Goal: Transaction & Acquisition: Book appointment/travel/reservation

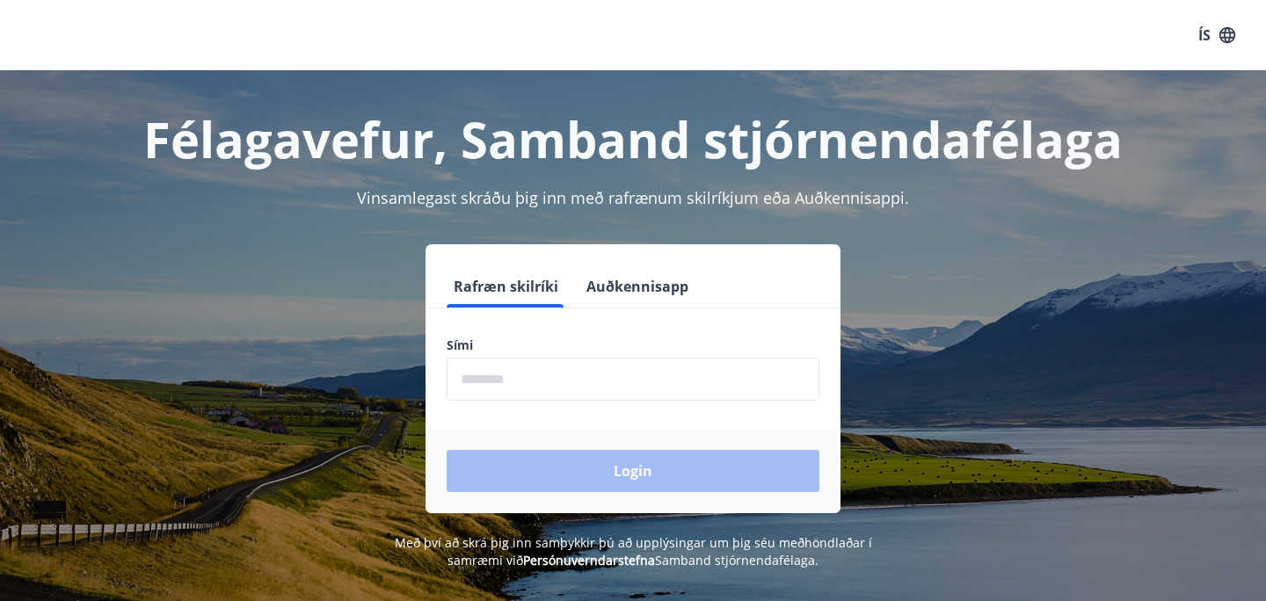
click at [539, 379] on input "phone" at bounding box center [633, 379] width 373 height 43
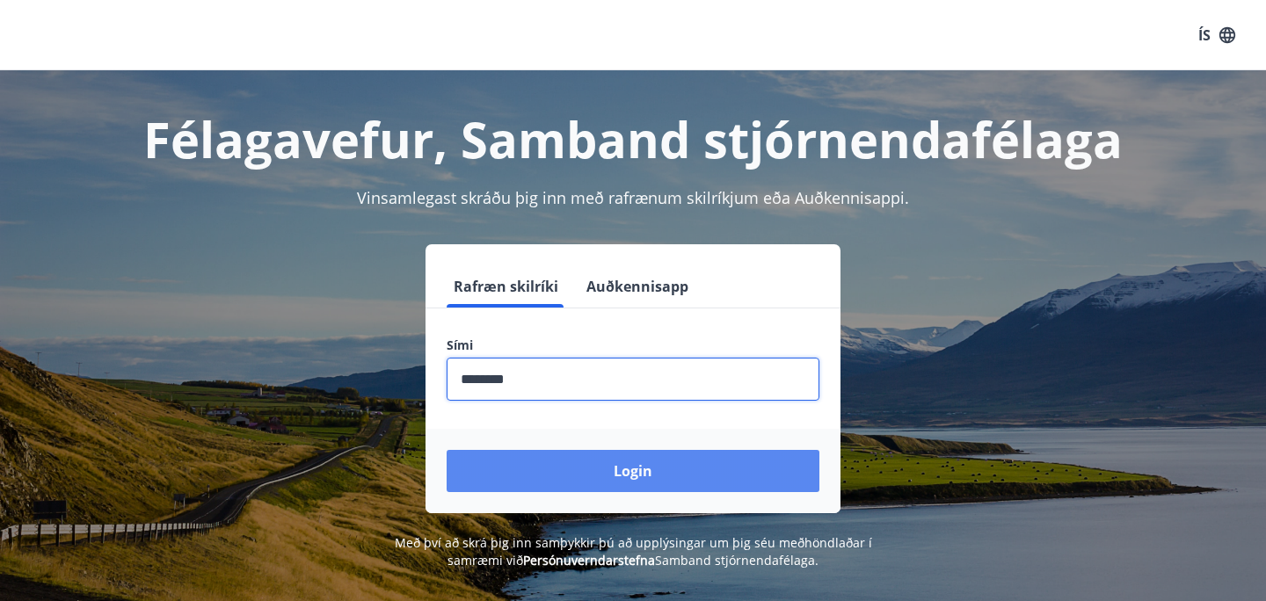
type input "********"
click at [642, 477] on button "Login" at bounding box center [633, 471] width 373 height 42
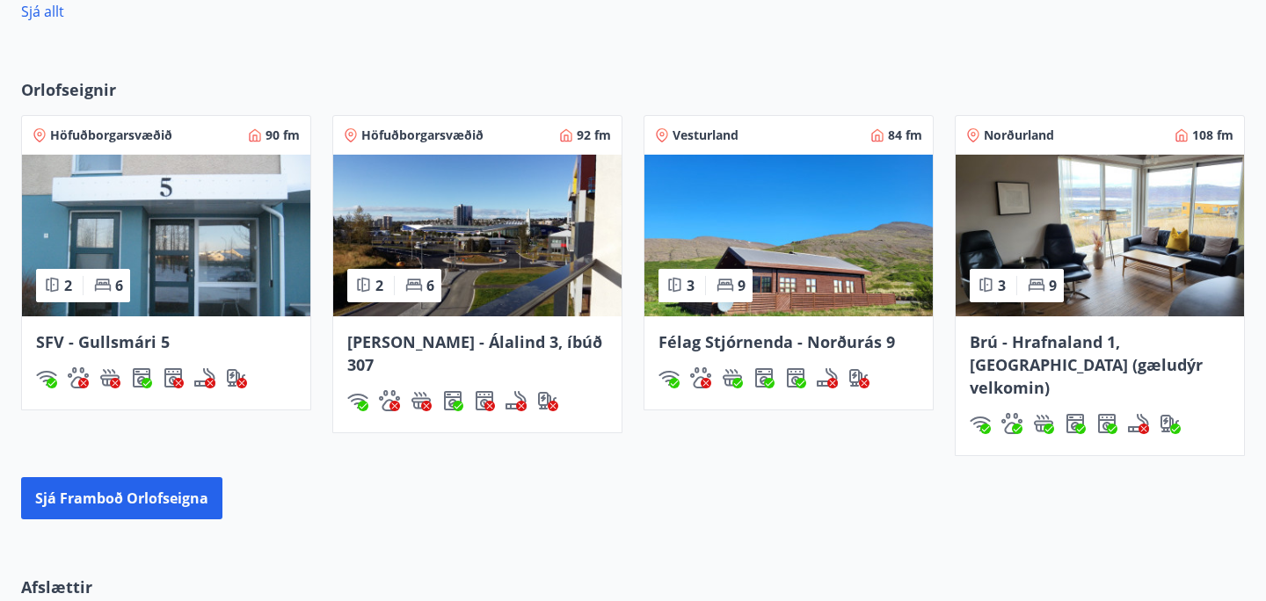
scroll to position [1169, 0]
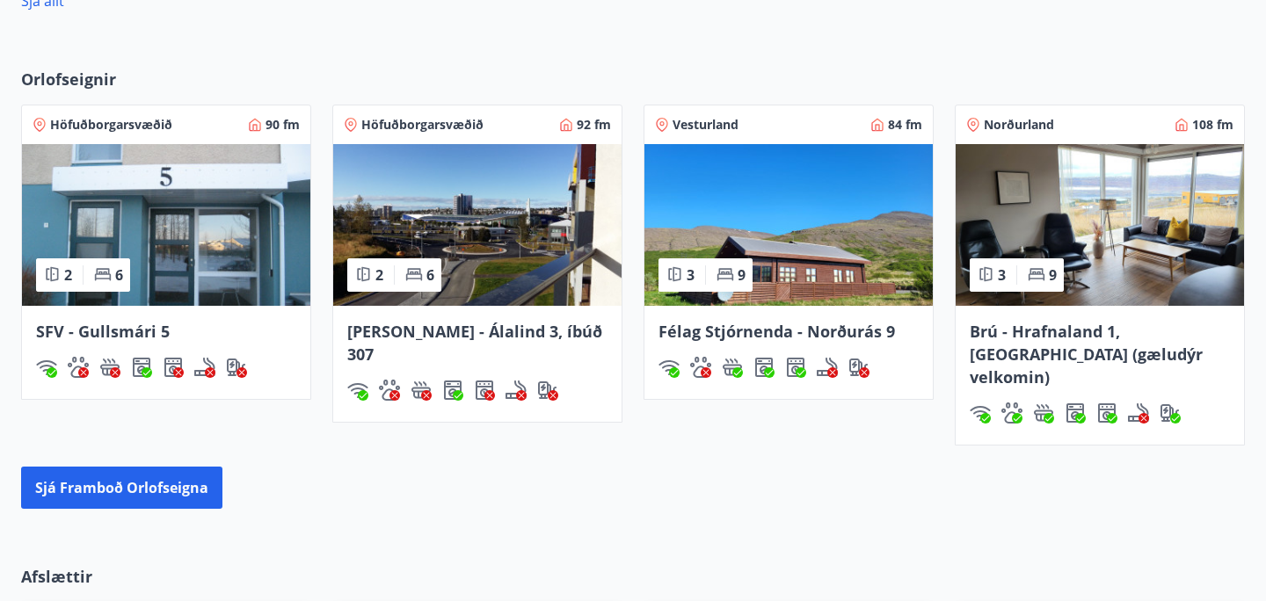
click at [1103, 241] on img at bounding box center [1100, 225] width 288 height 162
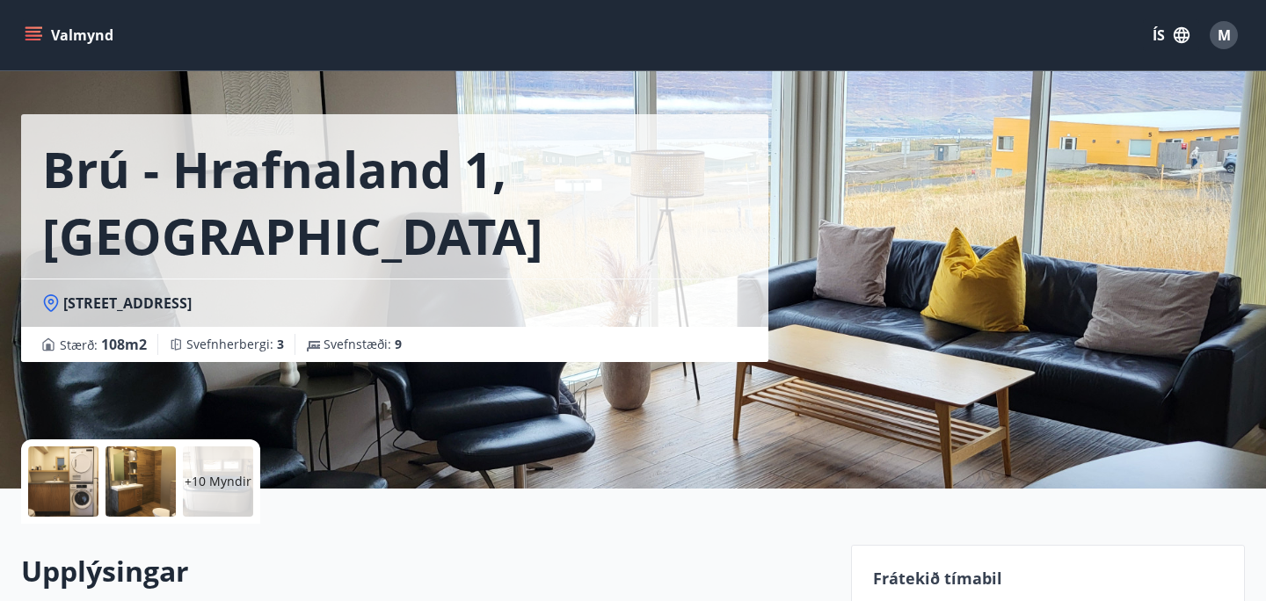
scroll to position [42, 0]
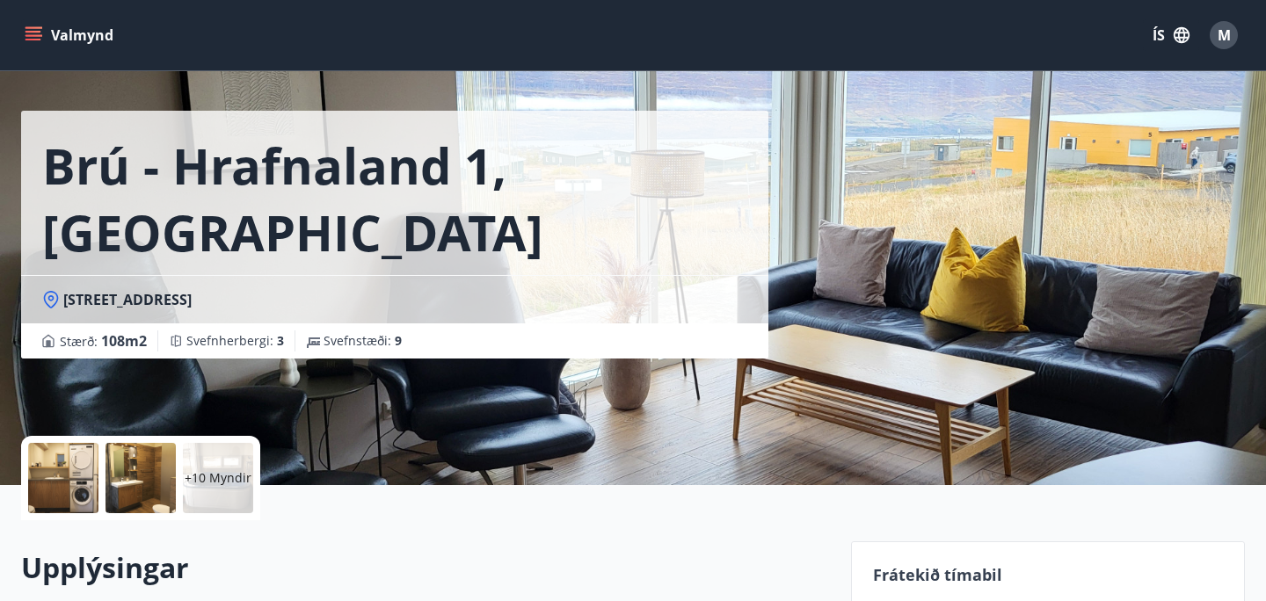
click at [357, 394] on div "Brú - Hrafnaland 1, [GEOGRAPHIC_DATA] (gæludýr velkomin) [GEOGRAPHIC_DATA] : 10…" at bounding box center [429, 222] width 816 height 528
click at [46, 485] on div at bounding box center [63, 478] width 70 height 70
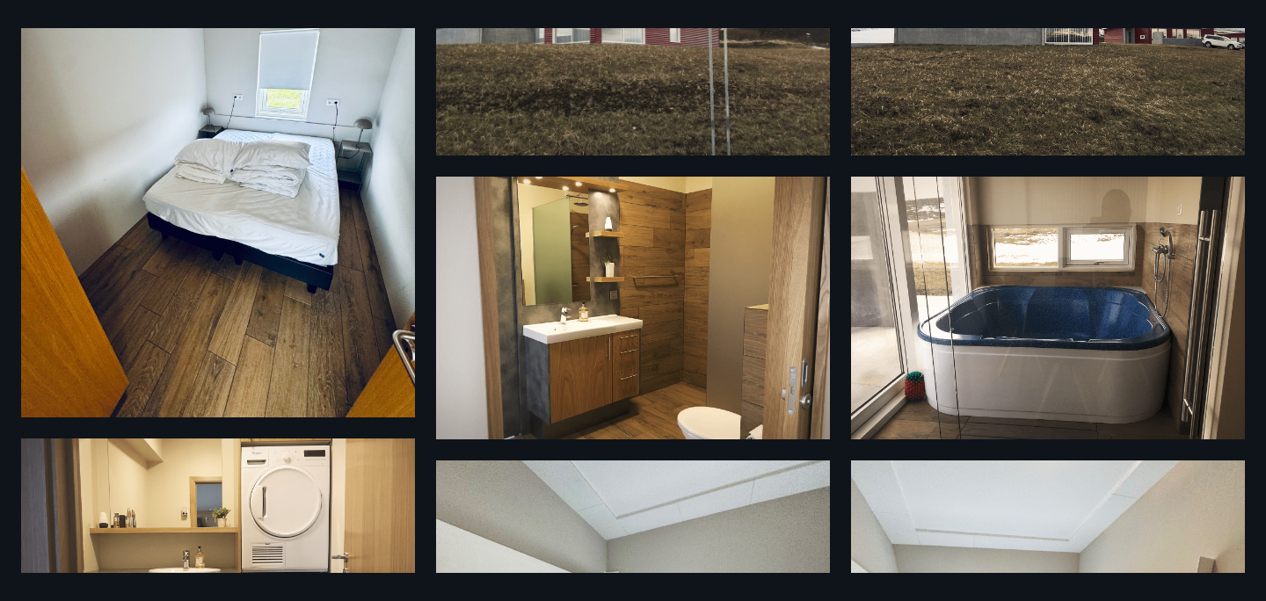
scroll to position [0, 0]
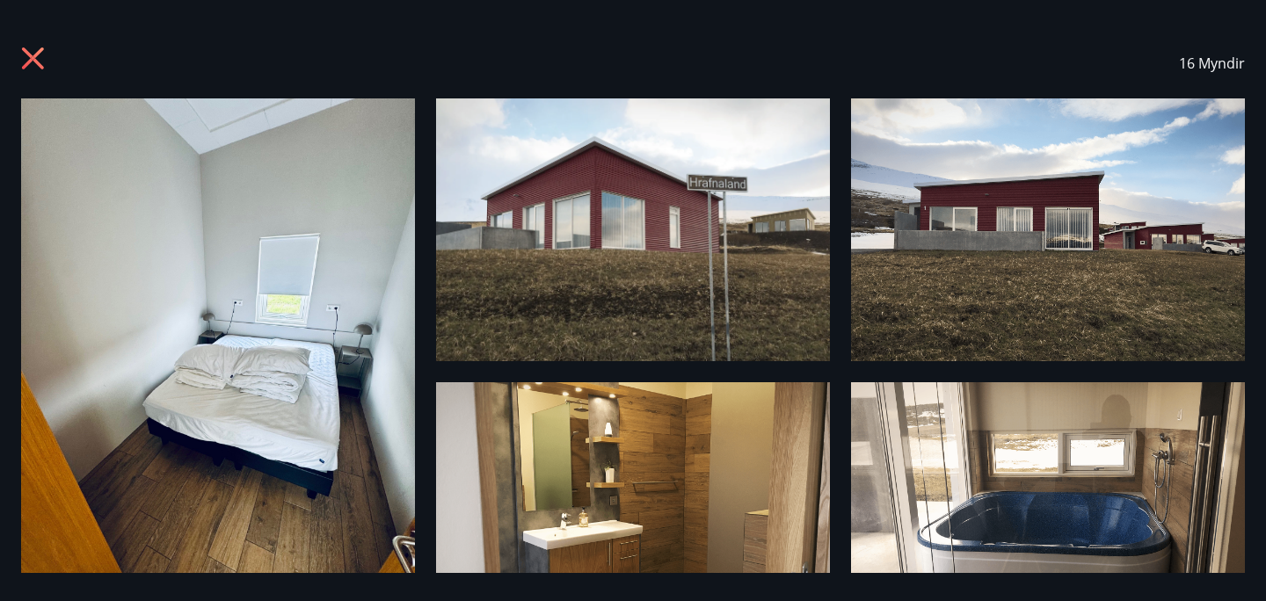
click at [33, 59] on icon at bounding box center [33, 58] width 4 height 4
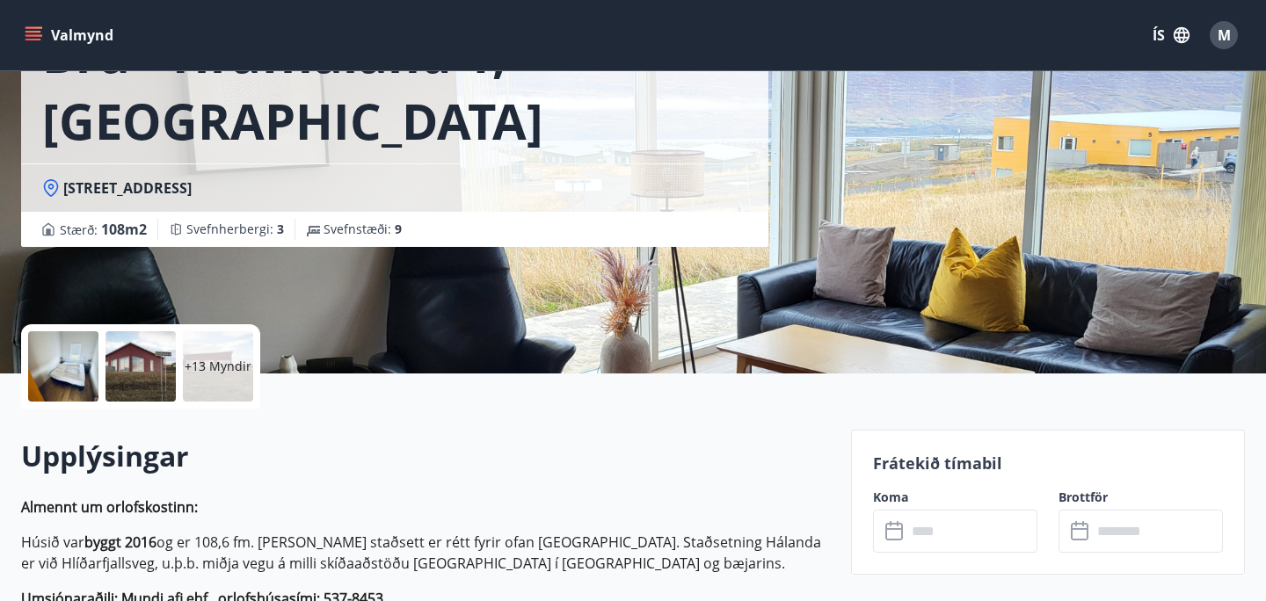
scroll to position [149, 0]
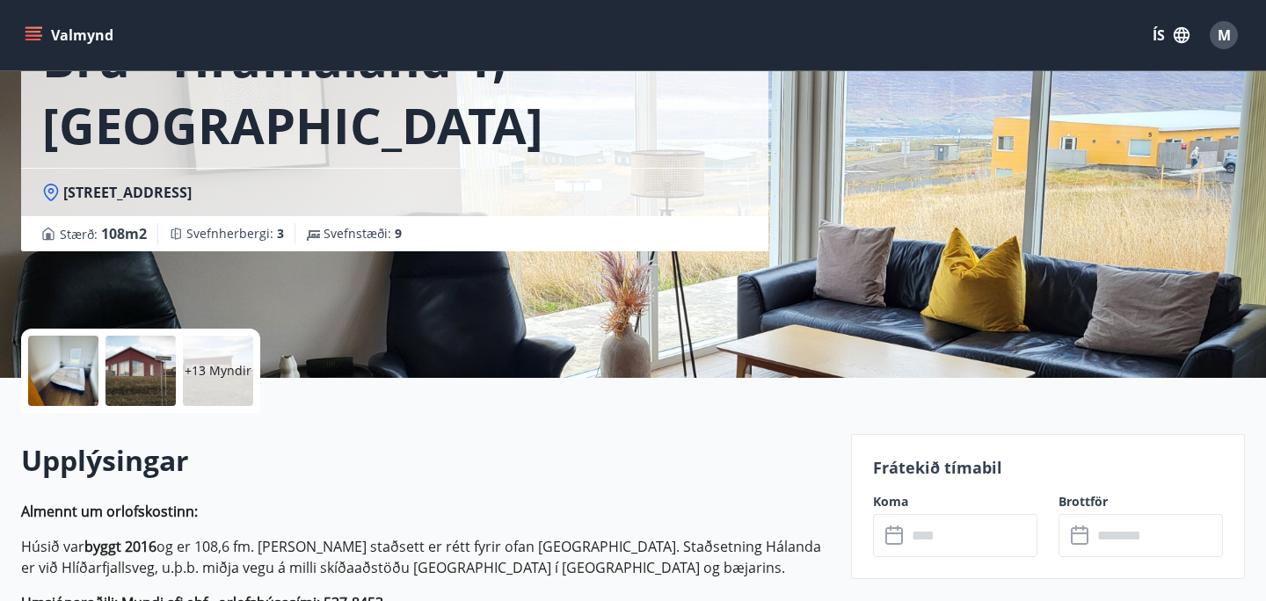
click at [54, 376] on div at bounding box center [63, 371] width 70 height 70
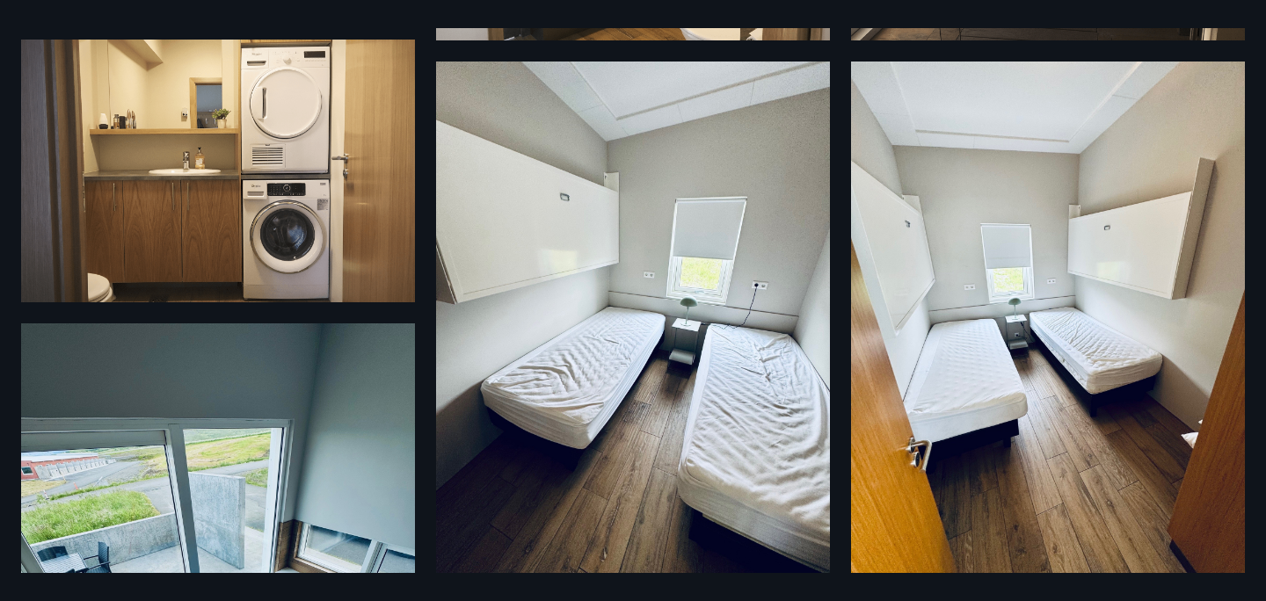
scroll to position [586, 0]
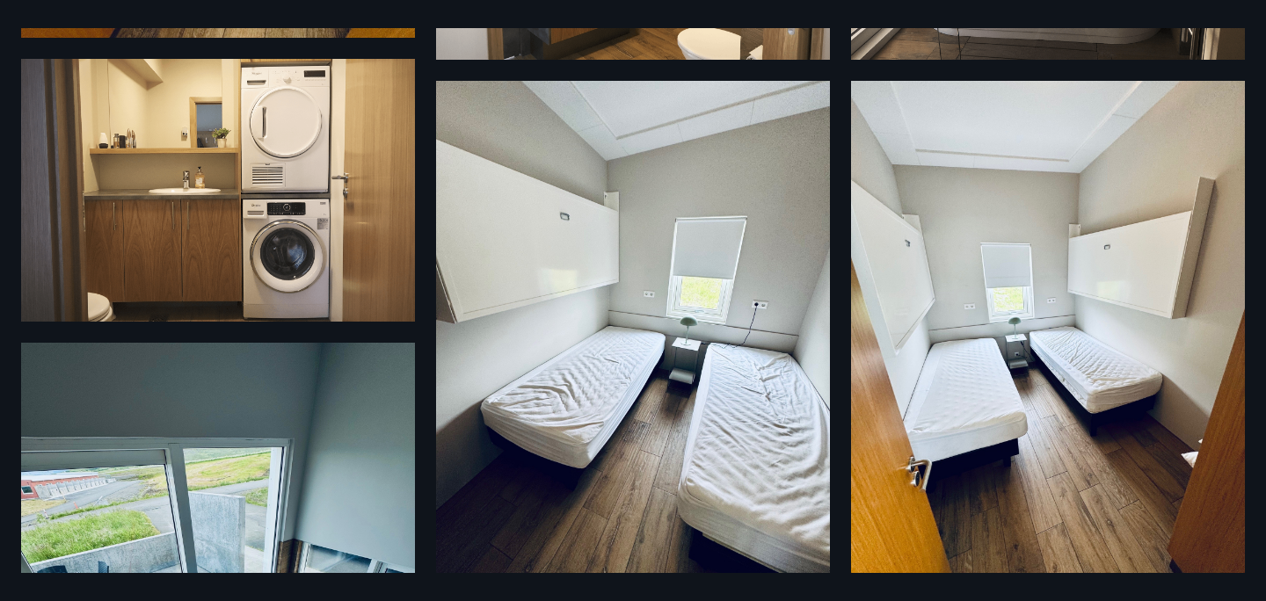
click at [525, 280] on img at bounding box center [633, 343] width 394 height 525
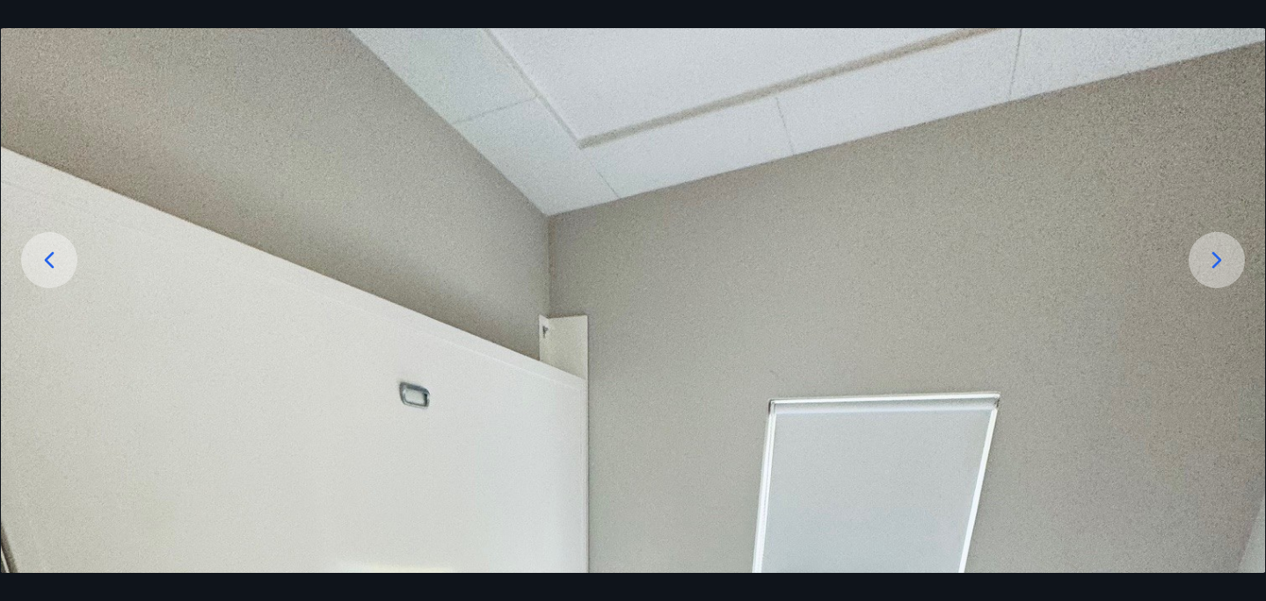
scroll to position [0, 0]
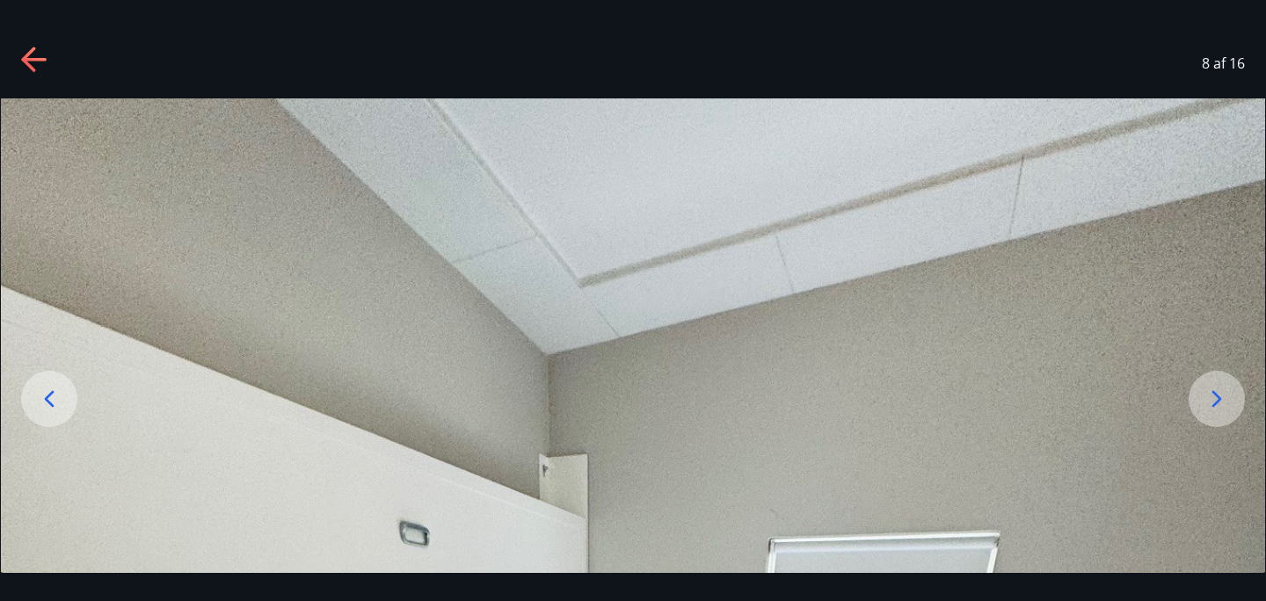
click at [32, 60] on icon at bounding box center [33, 60] width 25 height 4
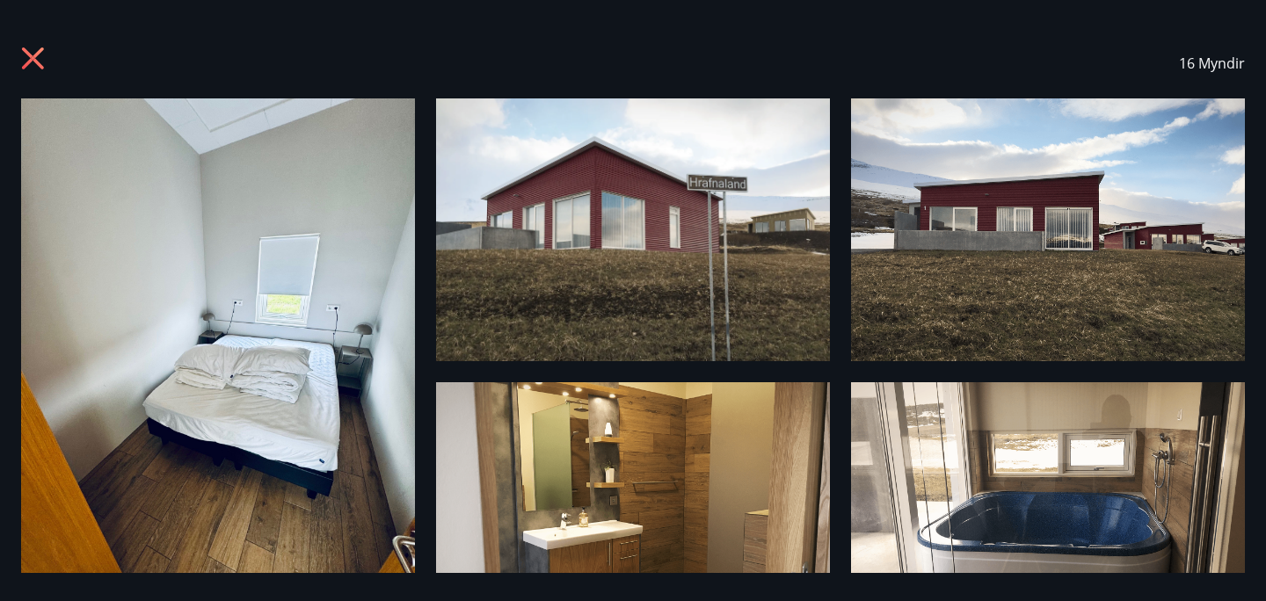
click at [37, 58] on icon at bounding box center [35, 61] width 28 height 28
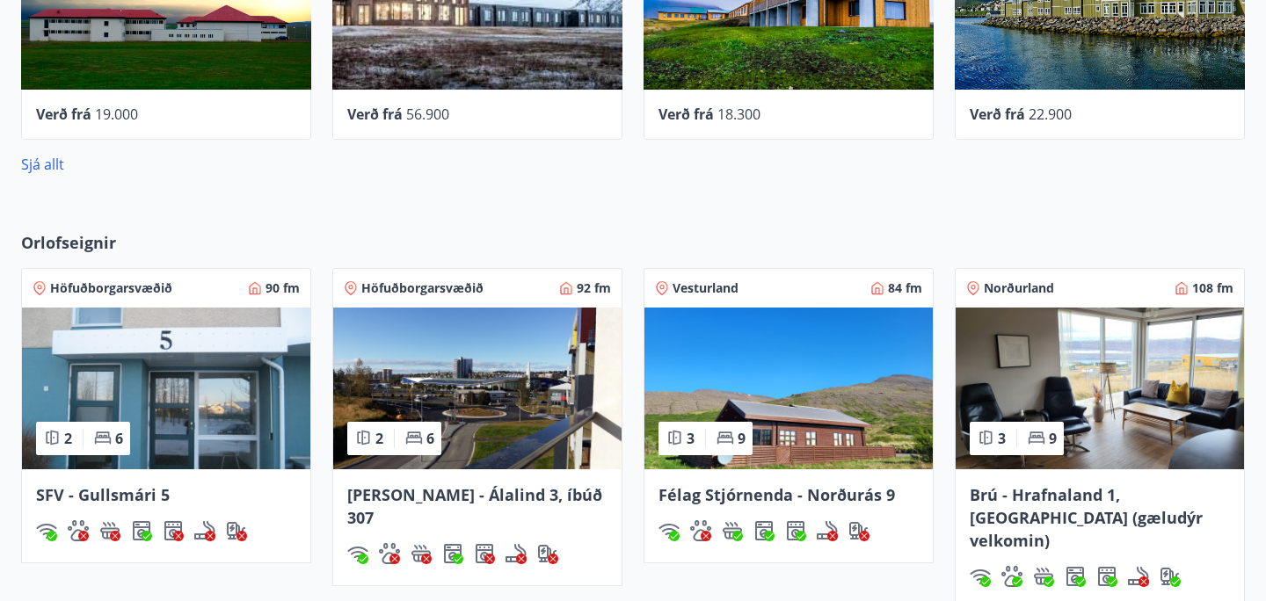
scroll to position [1019, 0]
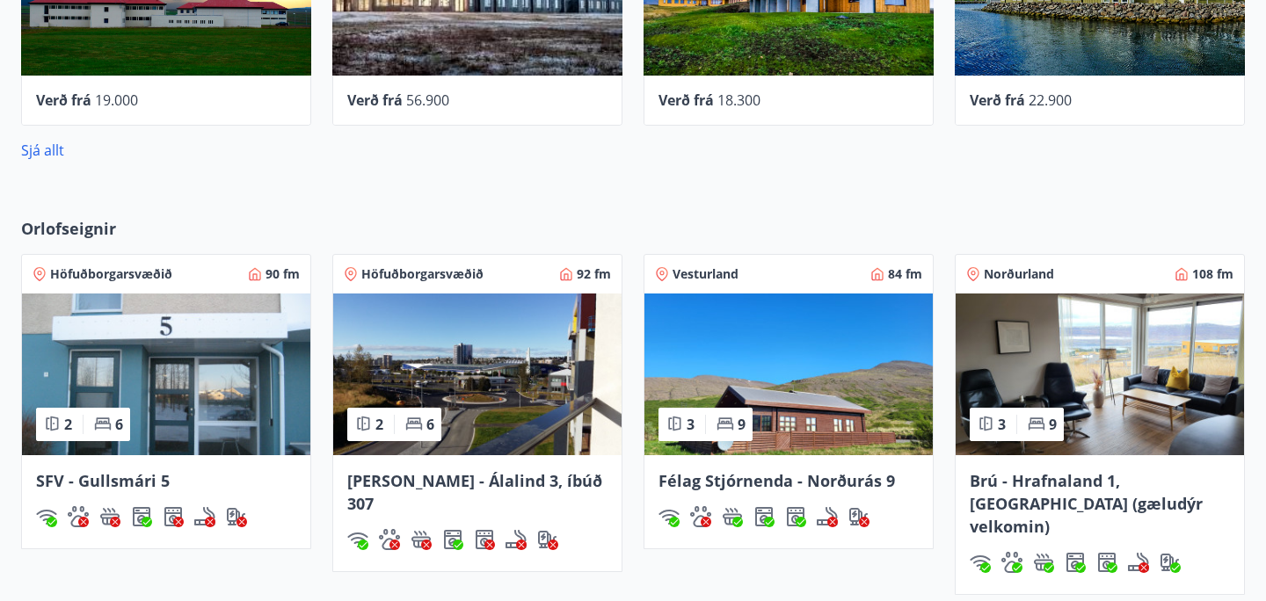
click at [194, 381] on img at bounding box center [166, 375] width 288 height 162
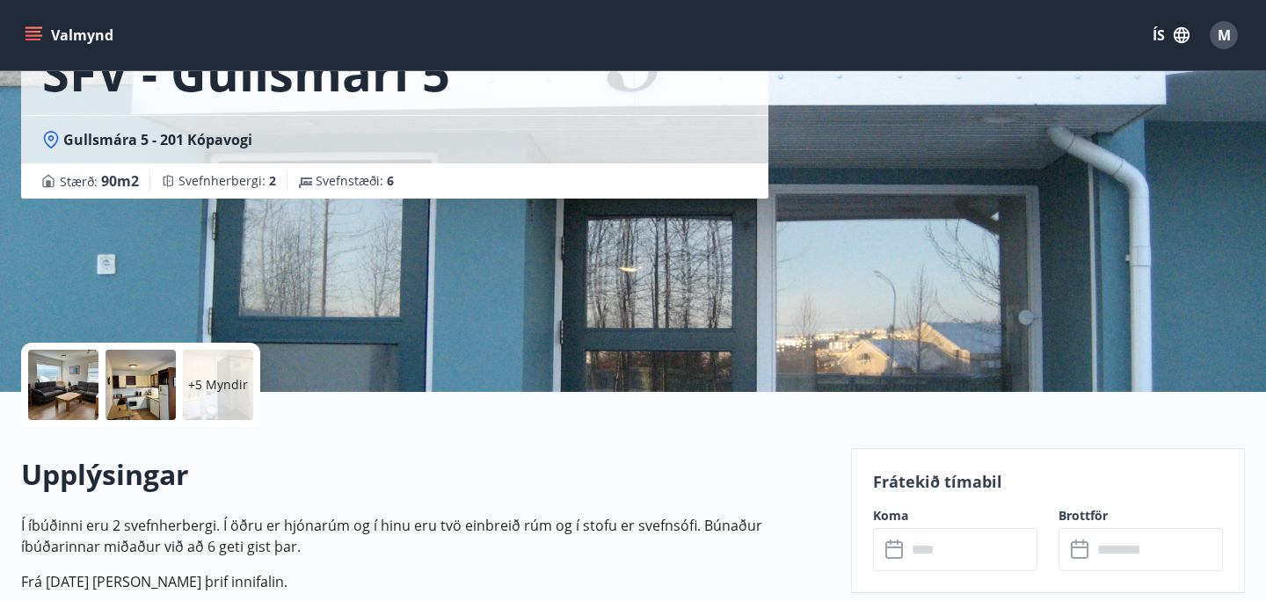
scroll to position [152, 0]
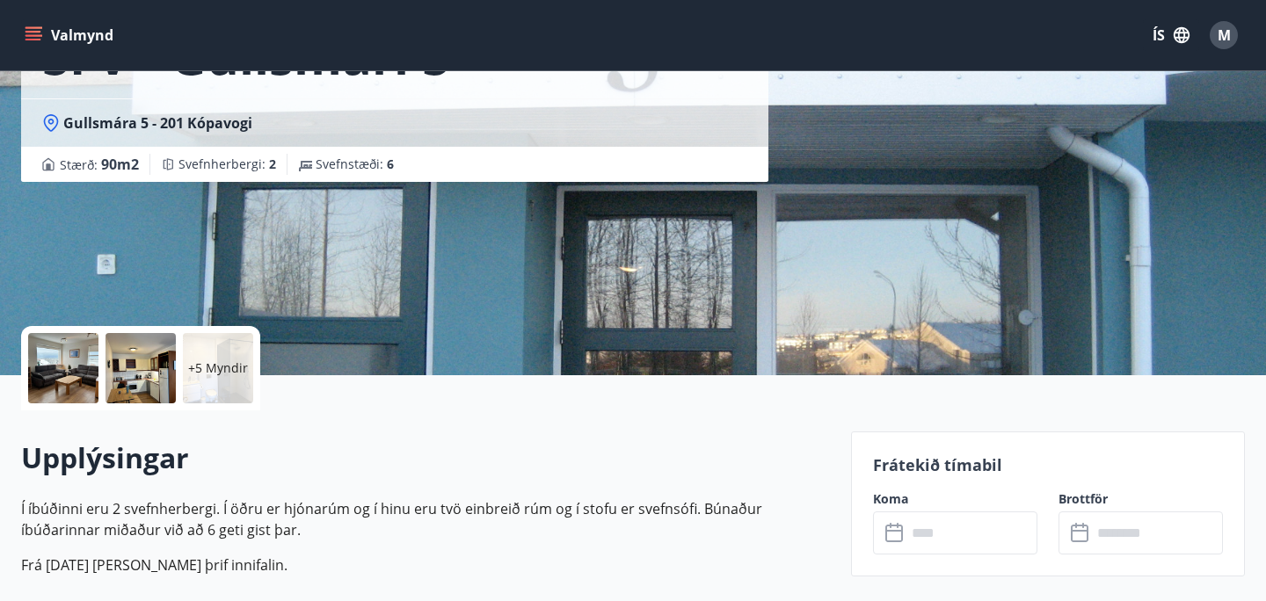
click at [80, 370] on div at bounding box center [63, 368] width 70 height 70
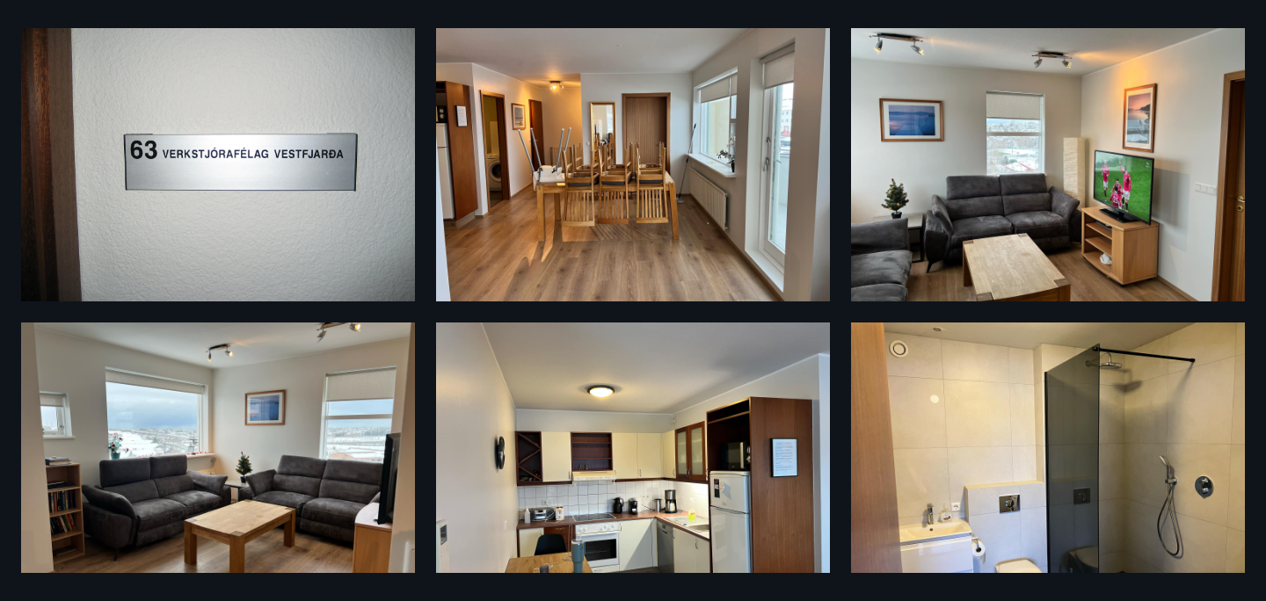
scroll to position [0, 0]
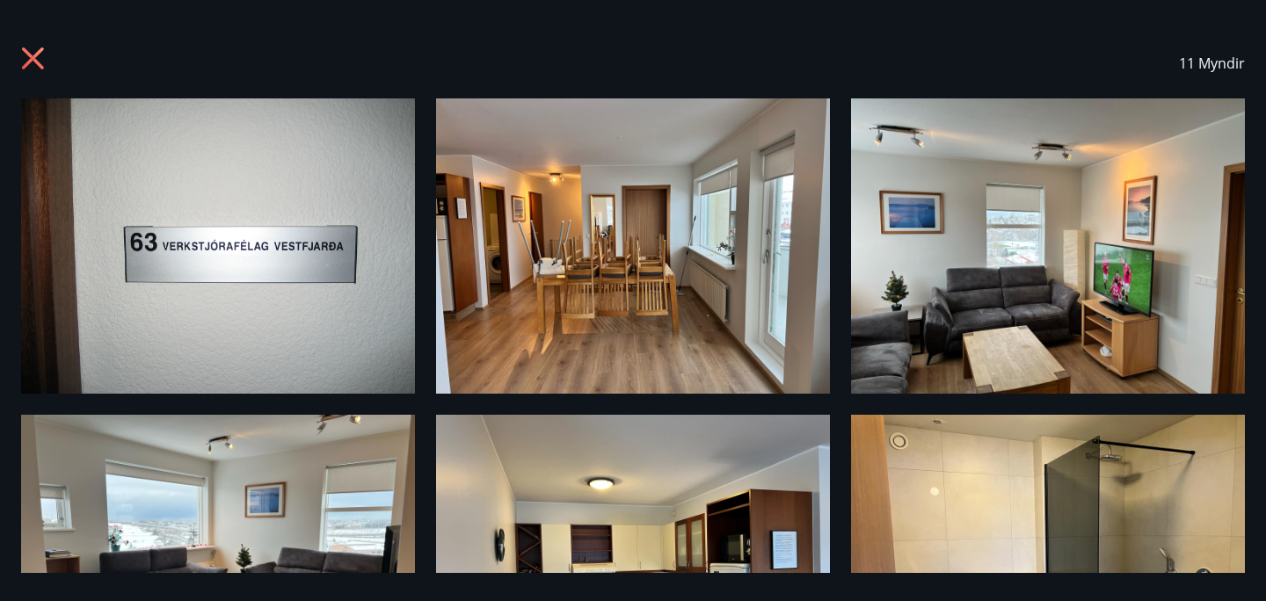
click at [30, 53] on icon at bounding box center [35, 61] width 28 height 28
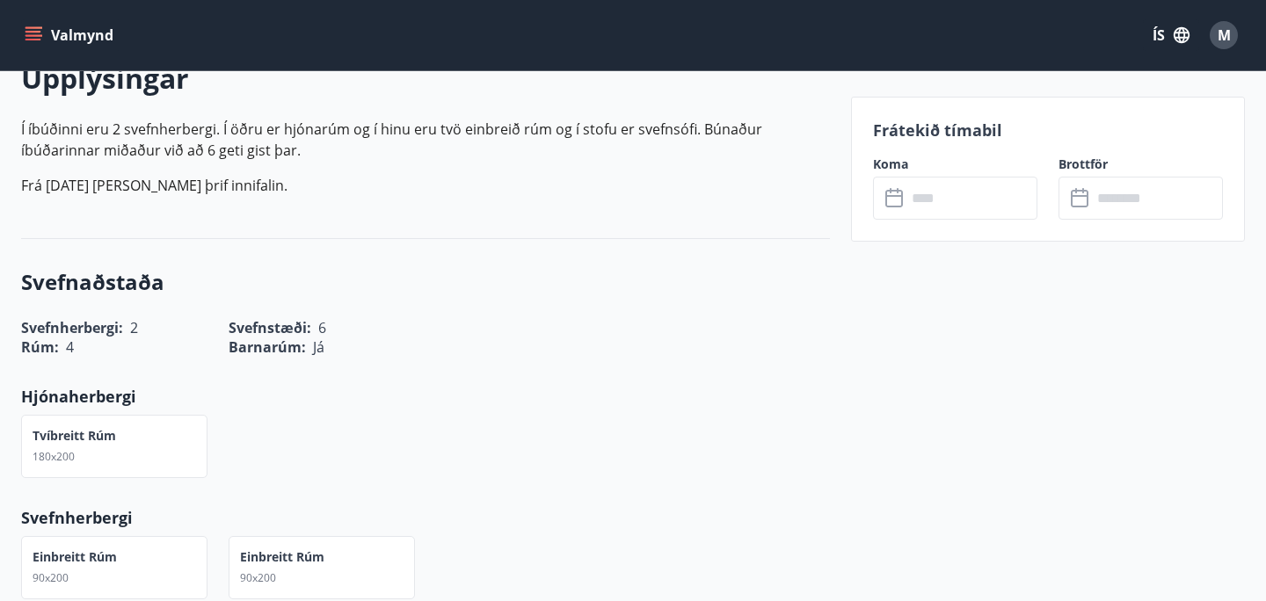
scroll to position [521, 0]
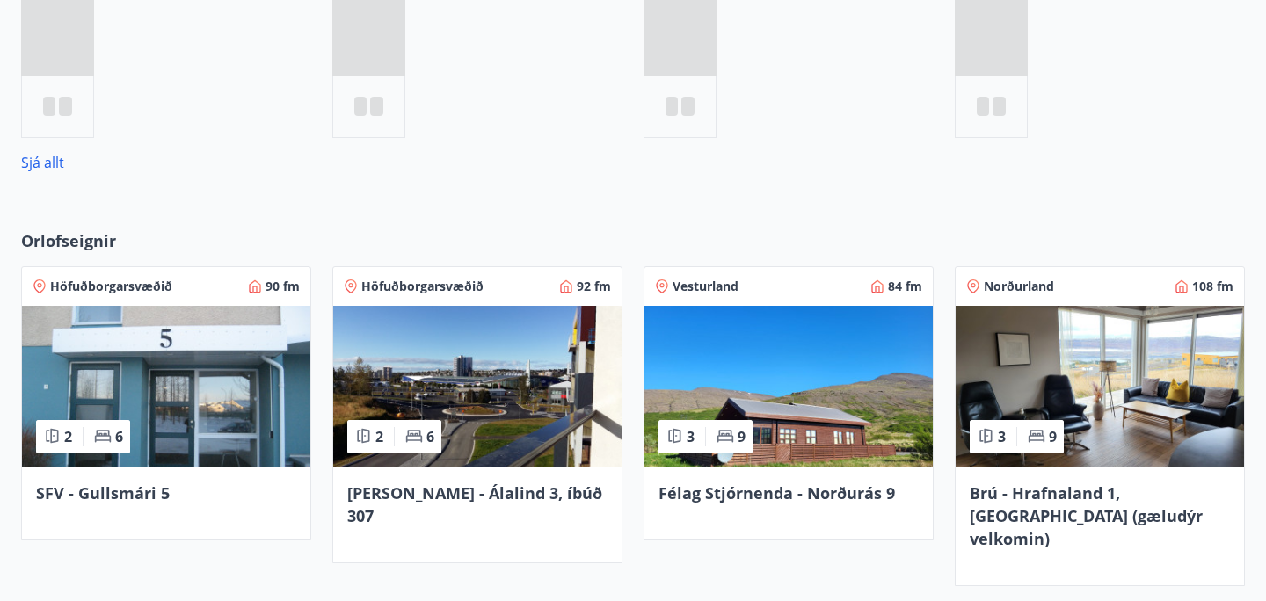
scroll to position [1188, 0]
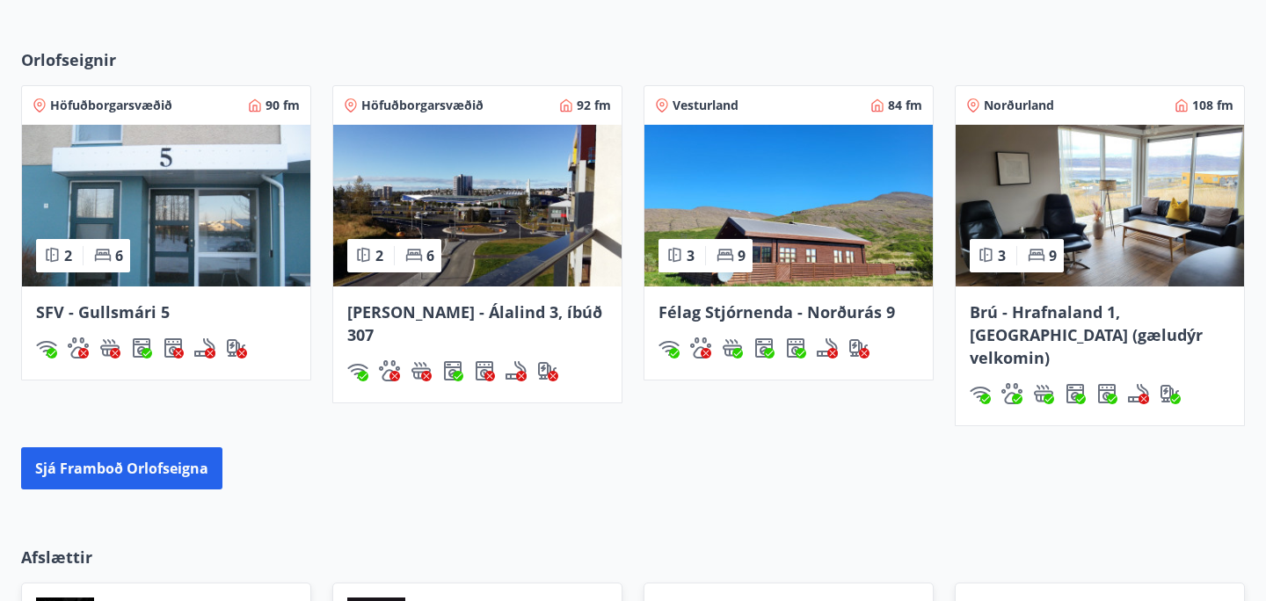
click at [496, 253] on img at bounding box center [477, 206] width 288 height 162
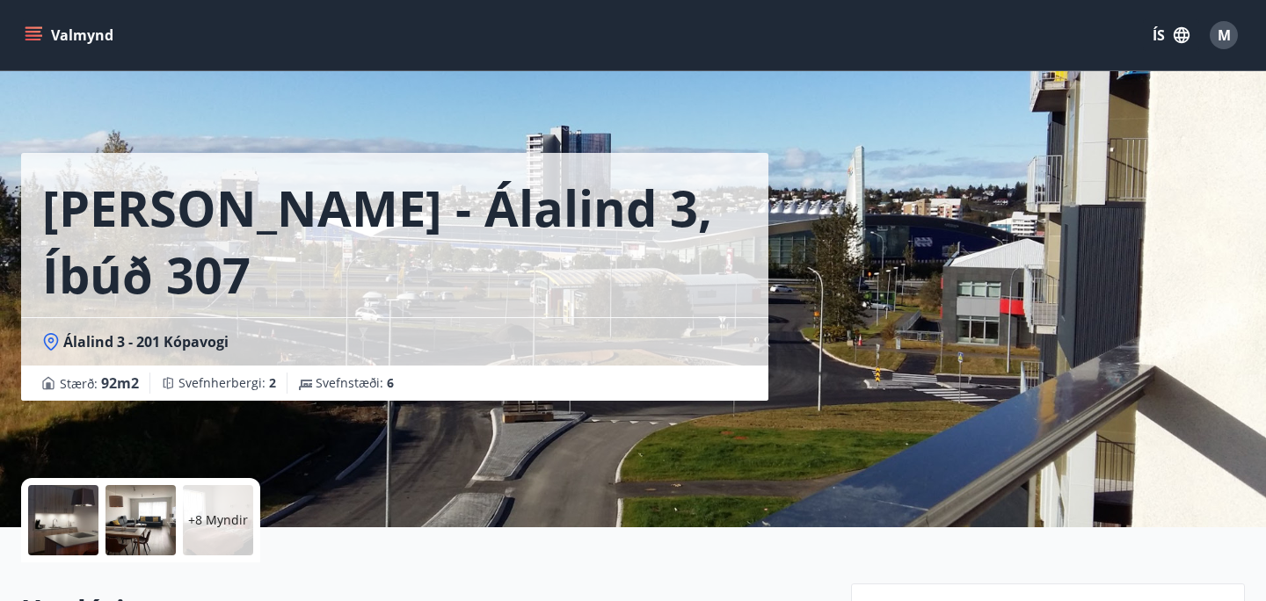
click at [69, 539] on div at bounding box center [63, 520] width 70 height 70
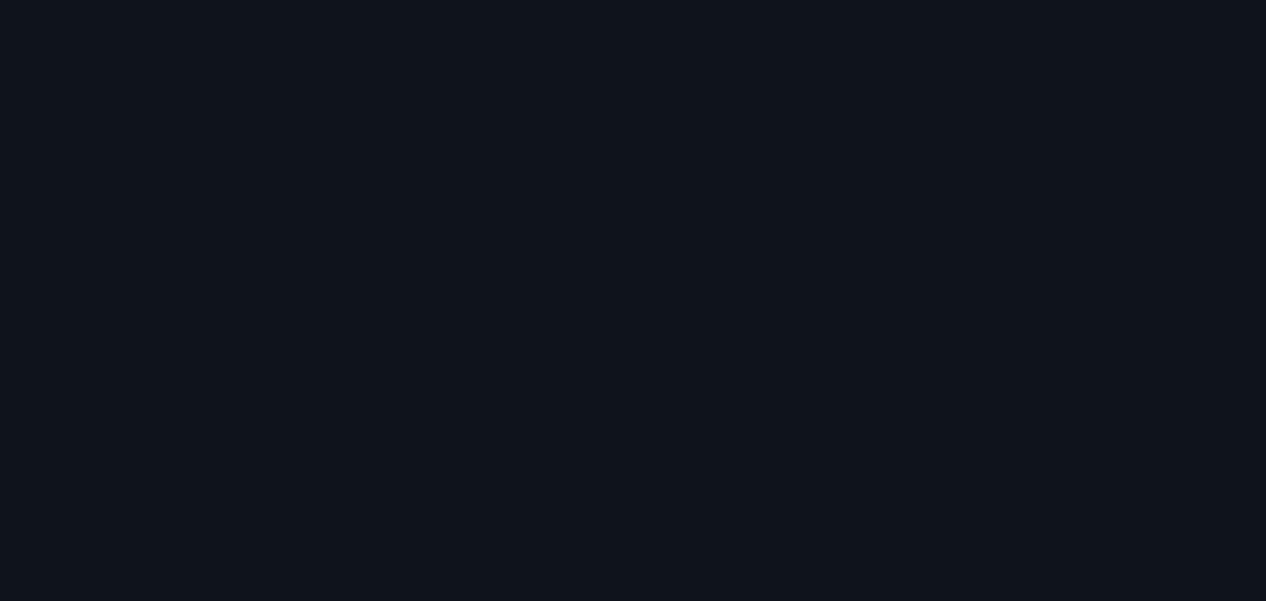
scroll to position [225, 0]
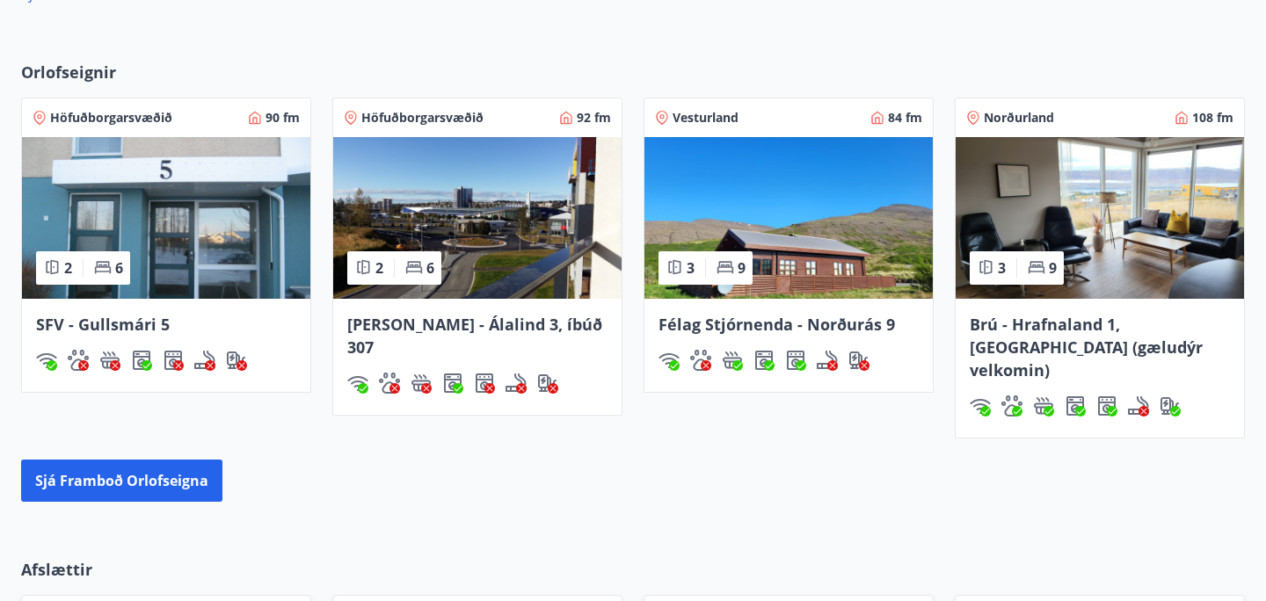
scroll to position [1033, 0]
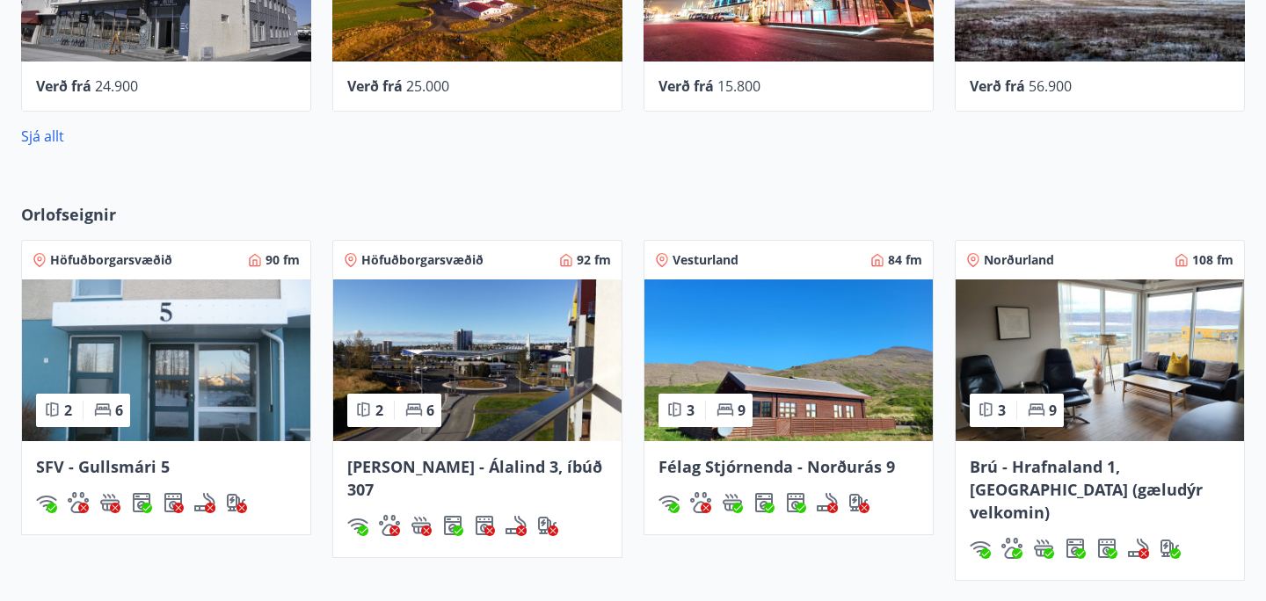
click at [463, 360] on img at bounding box center [477, 361] width 288 height 162
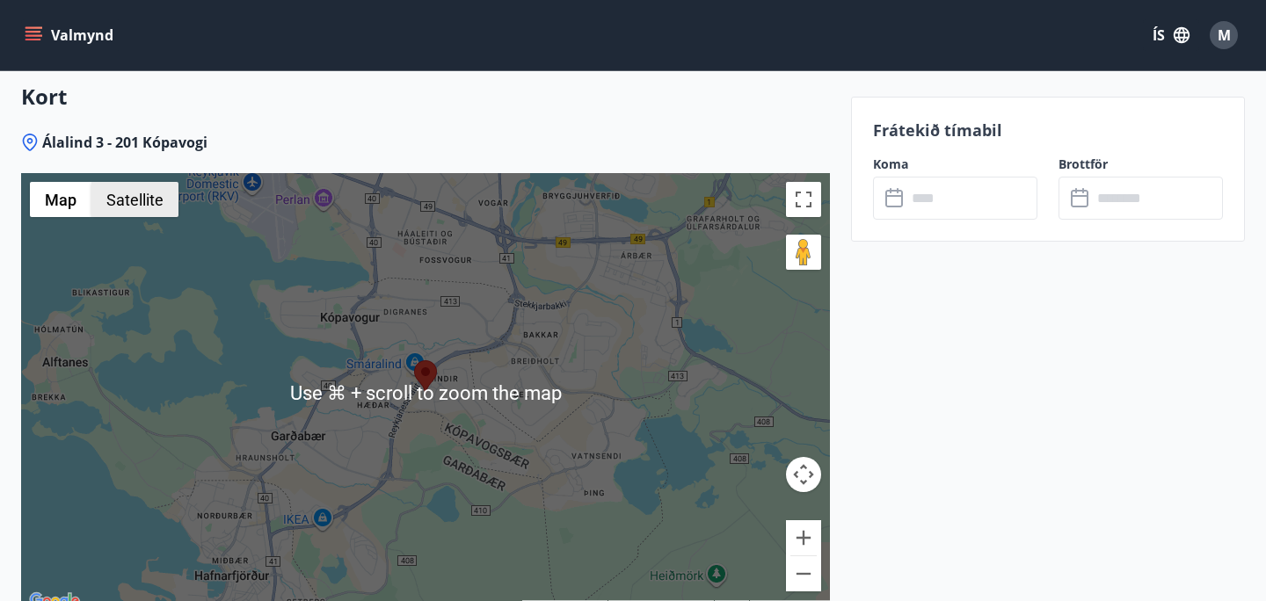
scroll to position [2432, 0]
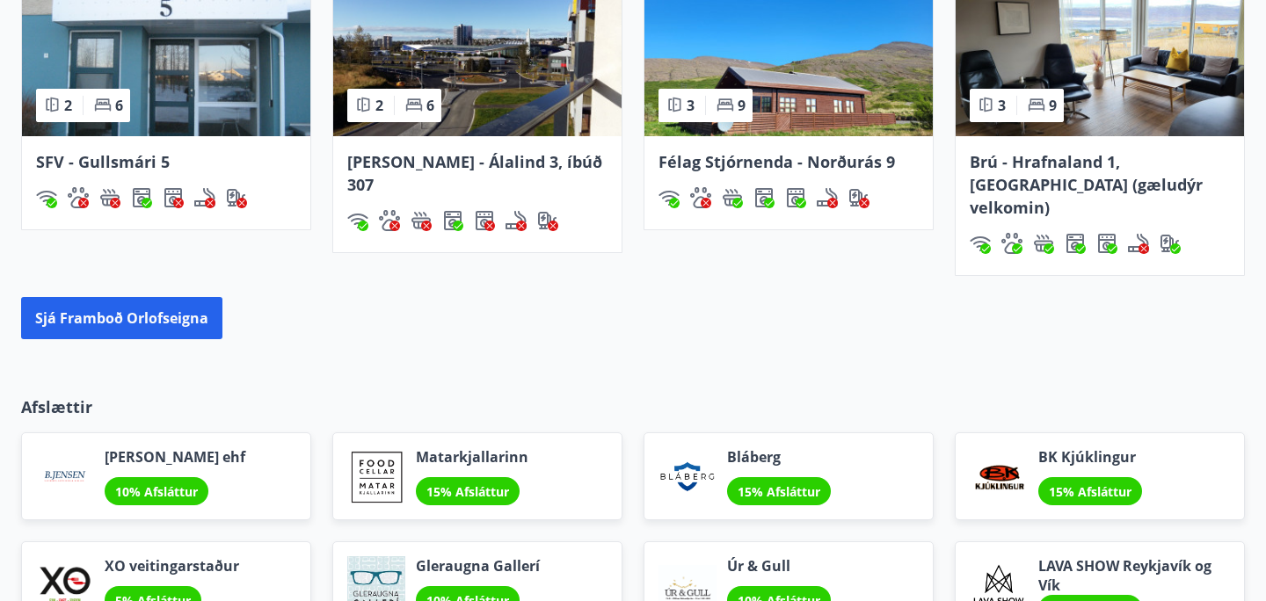
scroll to position [1339, 0]
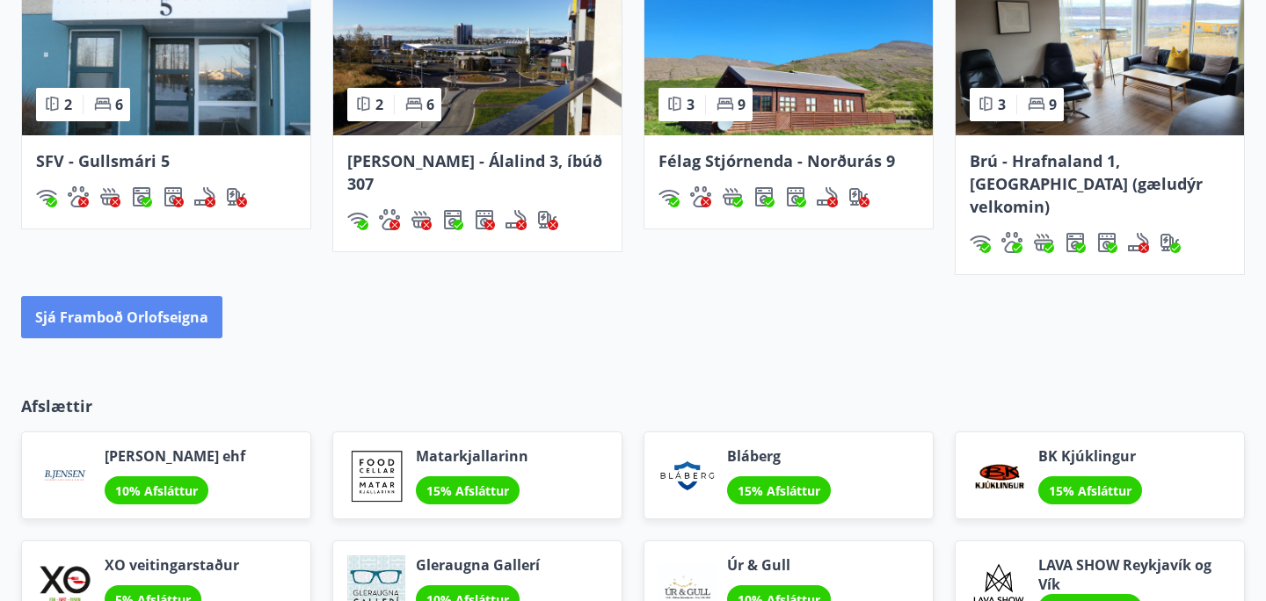
click at [104, 299] on button "Sjá framboð orlofseigna" at bounding box center [121, 317] width 201 height 42
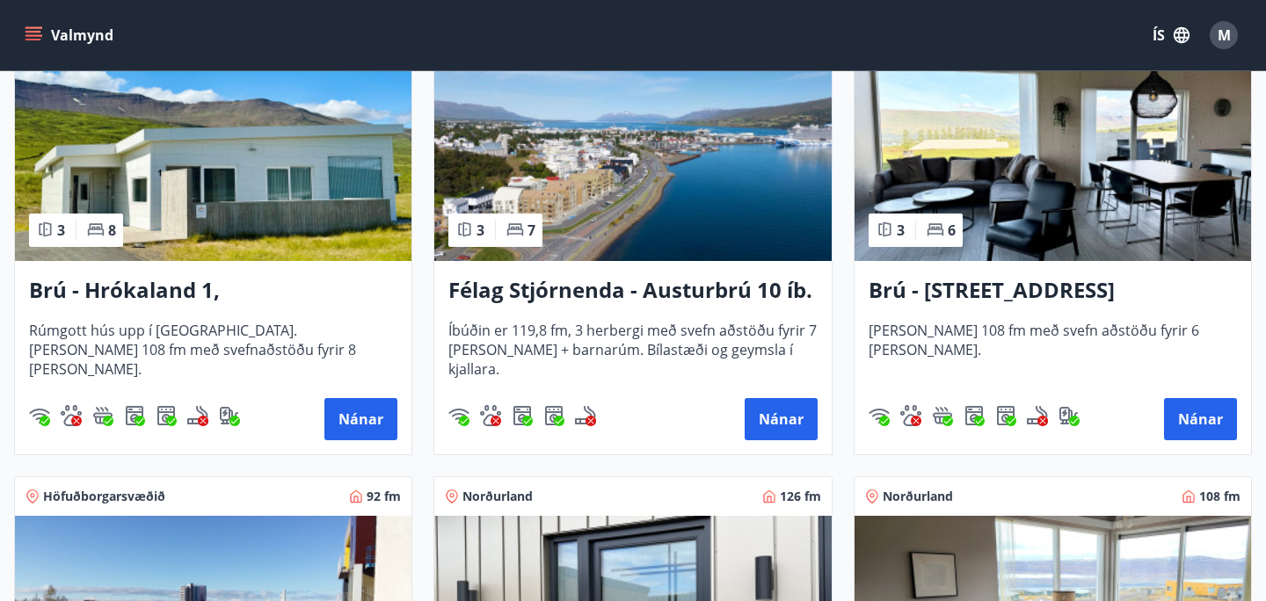
scroll to position [393, 0]
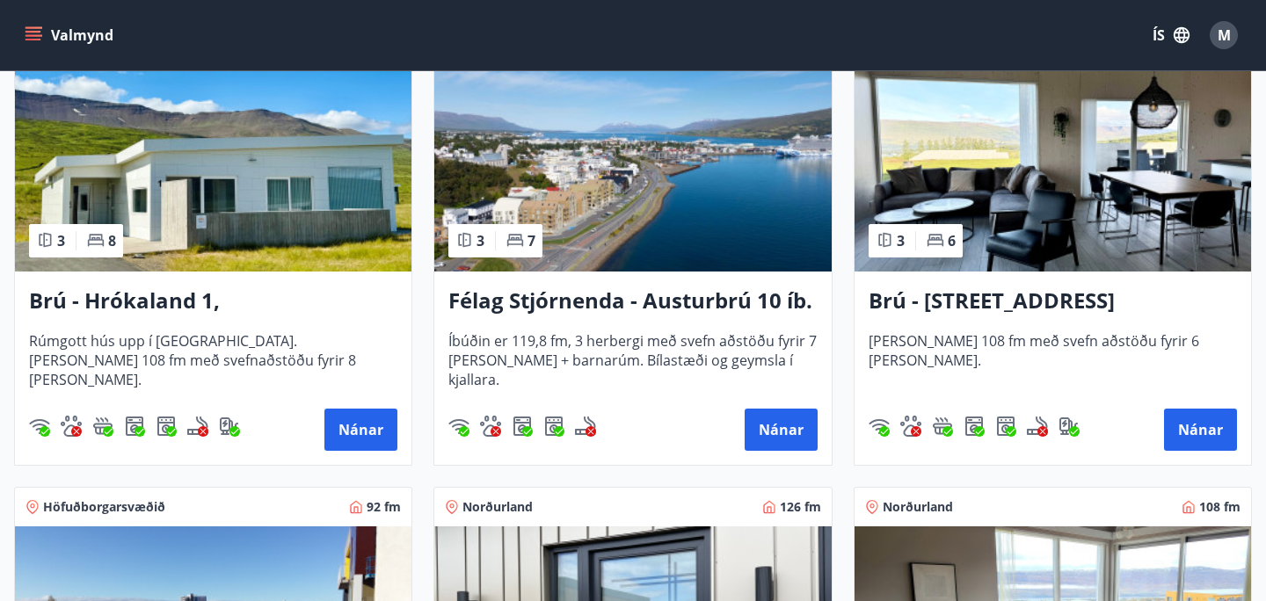
click at [1085, 248] on img at bounding box center [1053, 161] width 397 height 222
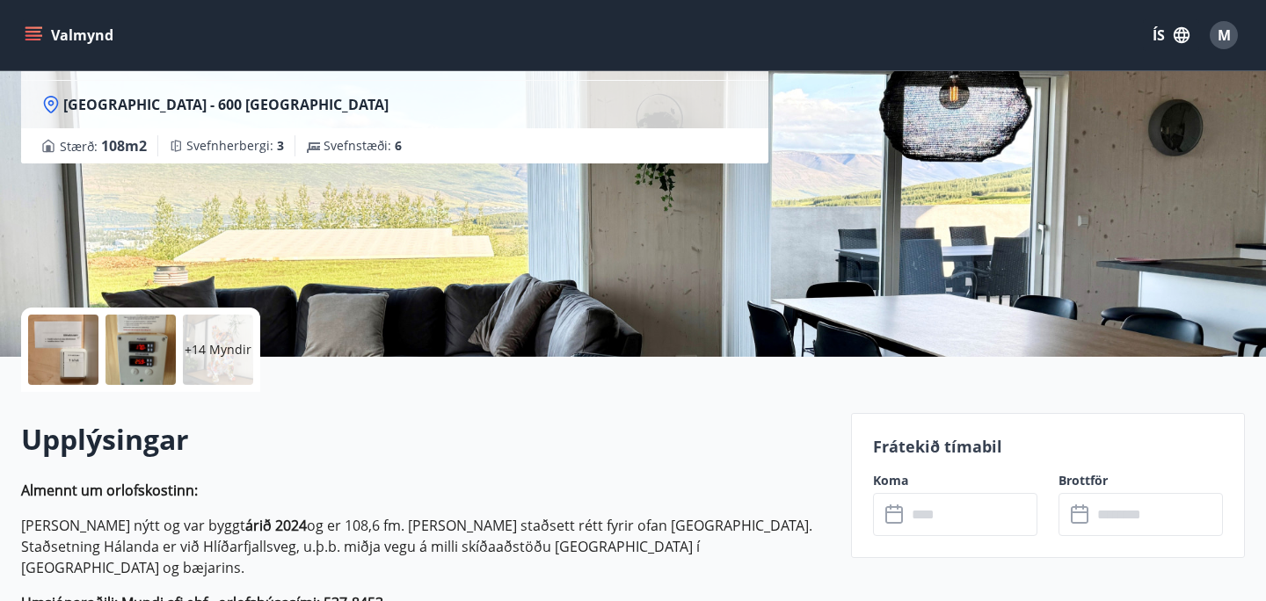
scroll to position [186, 0]
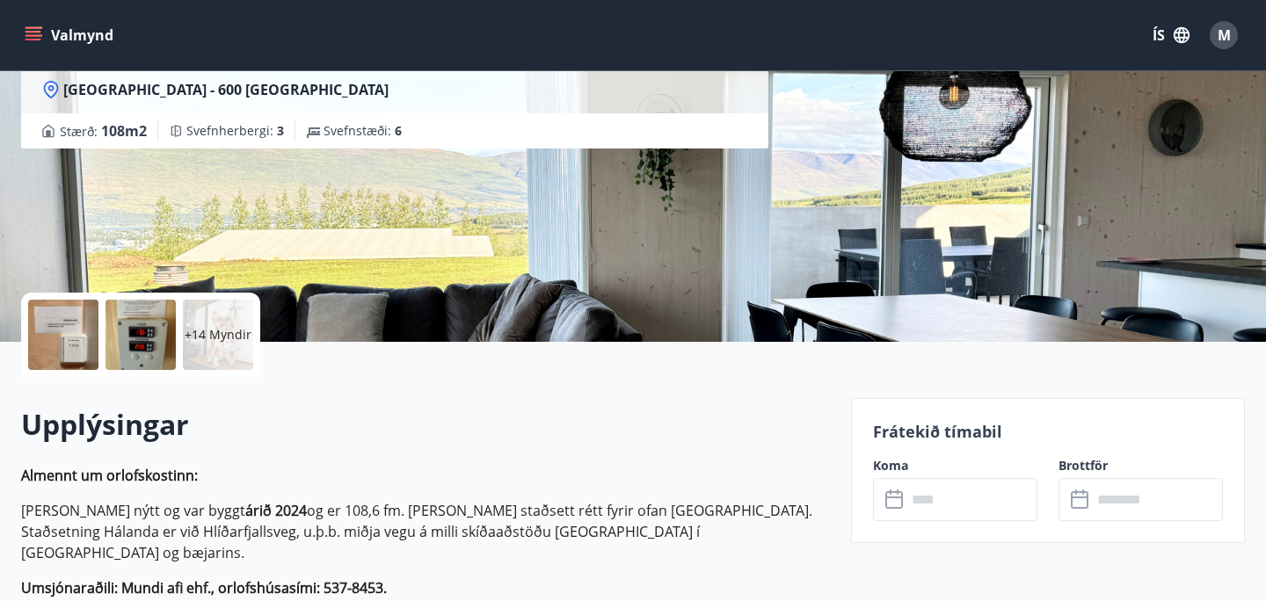
click at [58, 332] on div at bounding box center [63, 335] width 70 height 70
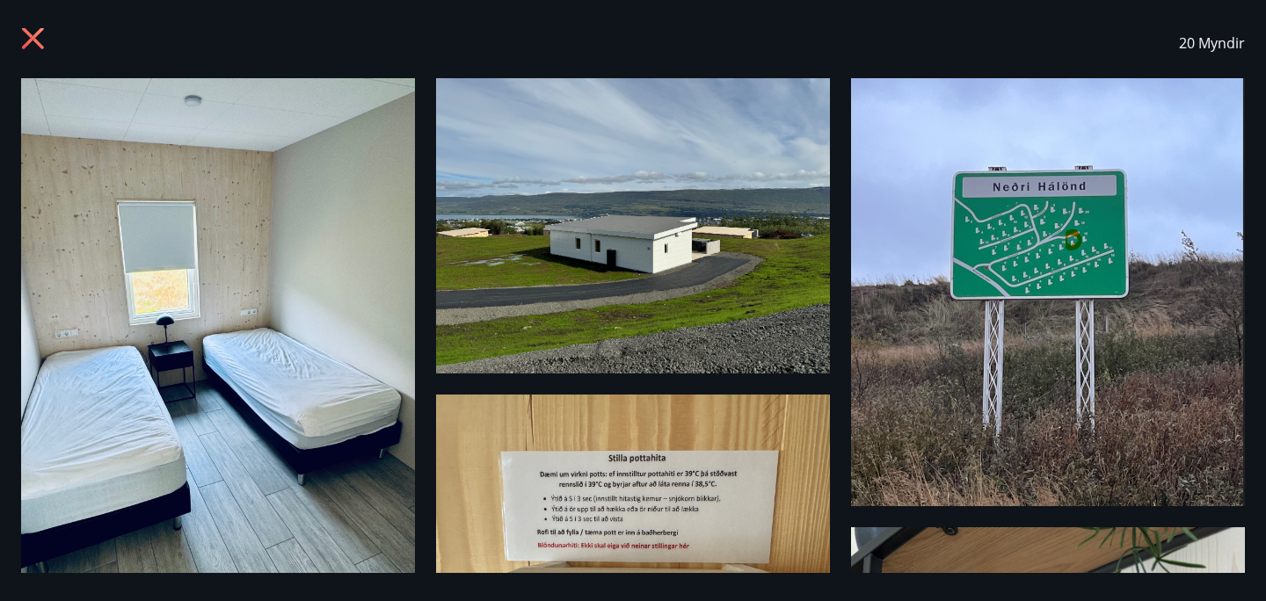
scroll to position [0, 0]
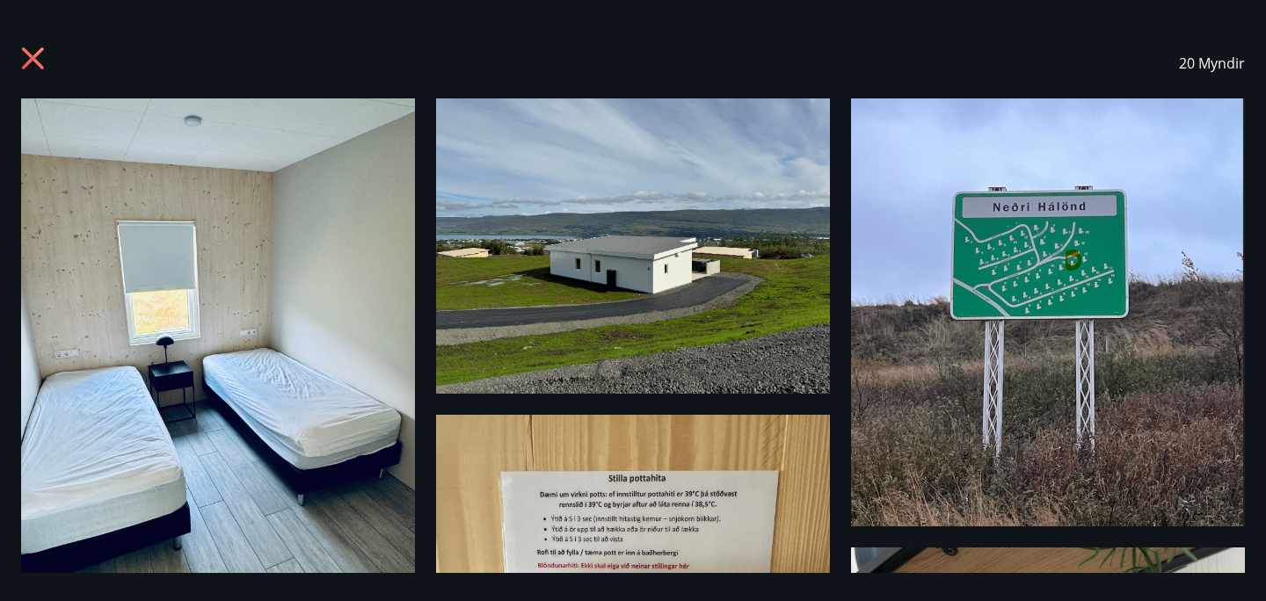
click at [33, 55] on icon at bounding box center [35, 61] width 28 height 28
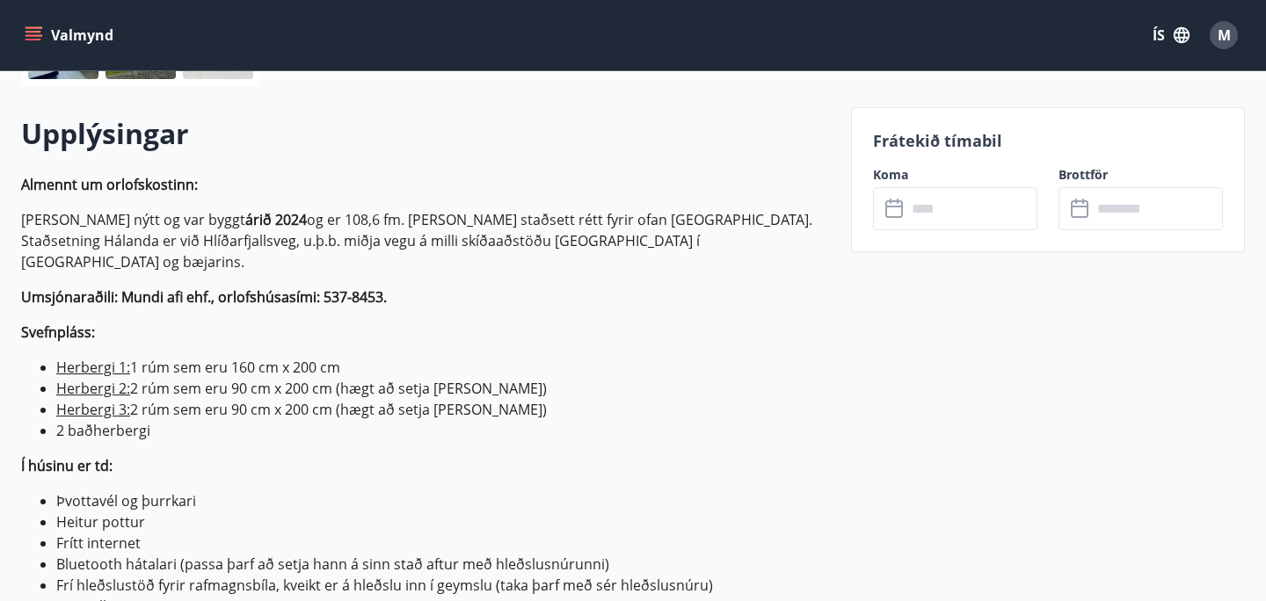
scroll to position [477, 0]
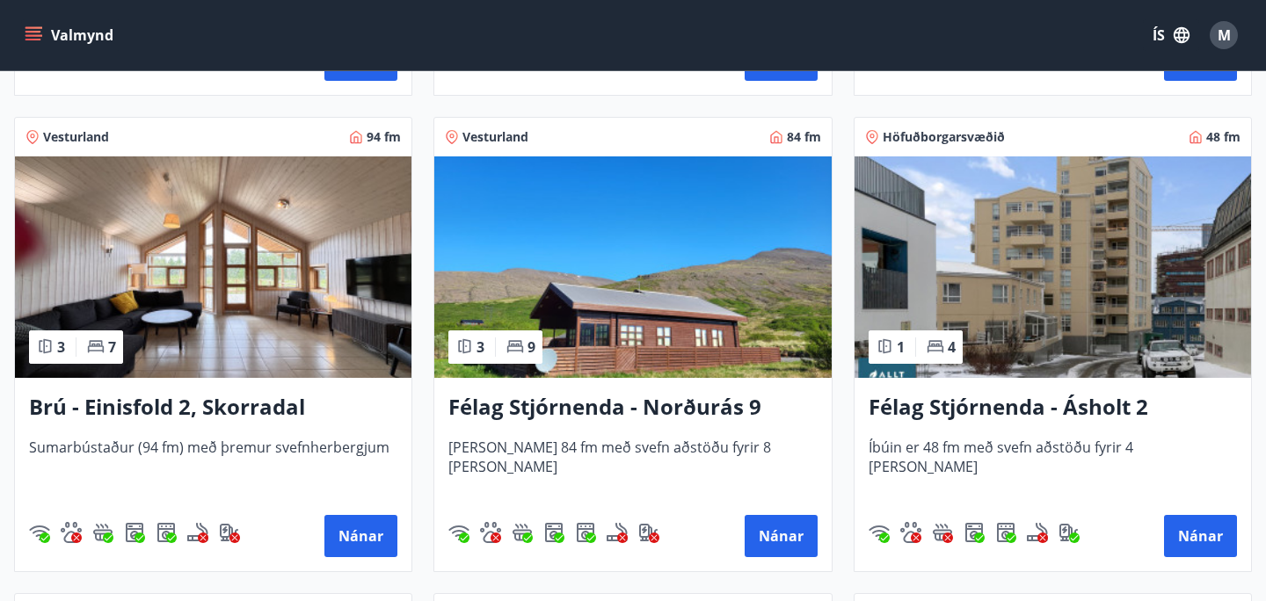
scroll to position [1233, 0]
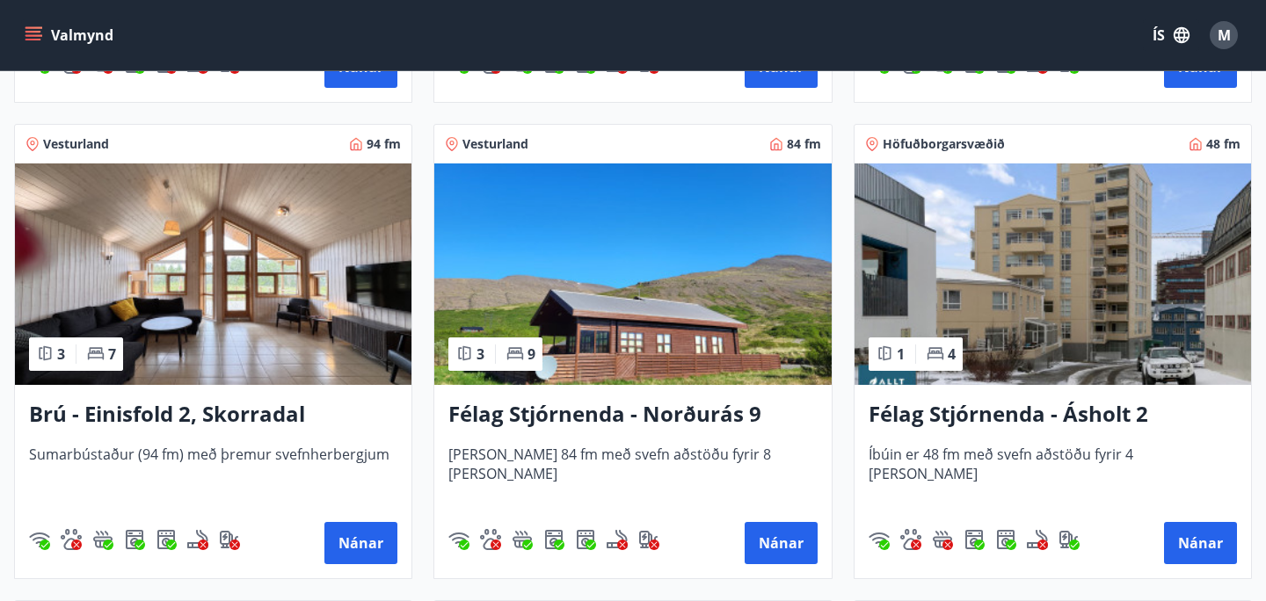
click at [690, 324] on img at bounding box center [632, 275] width 397 height 222
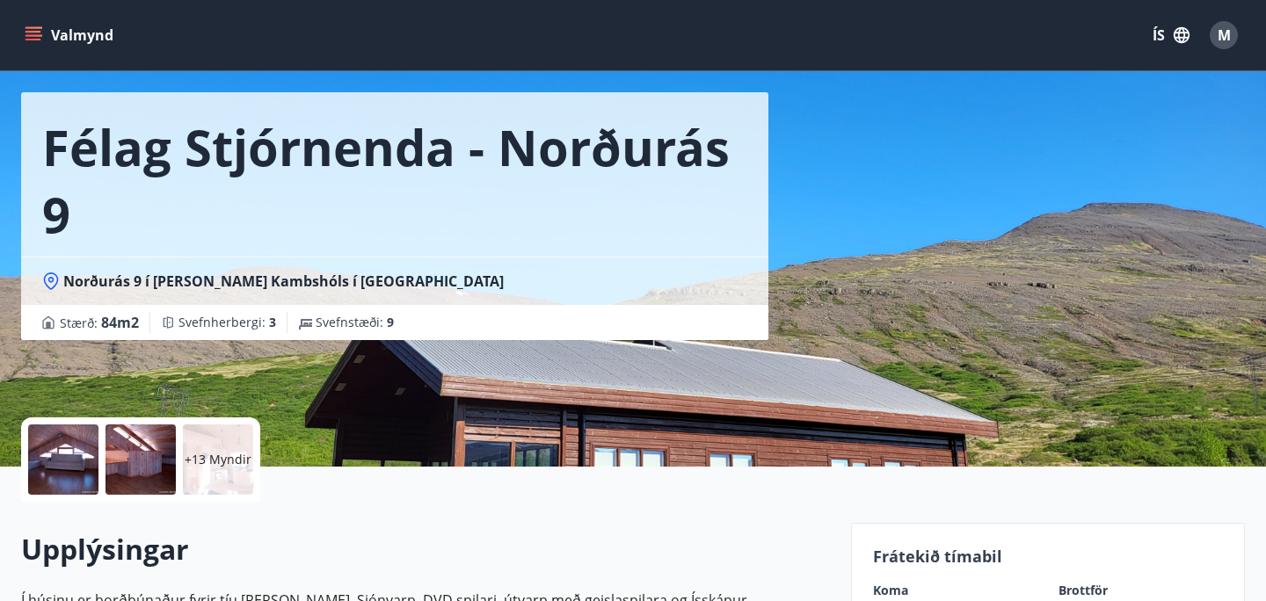
scroll to position [56, 0]
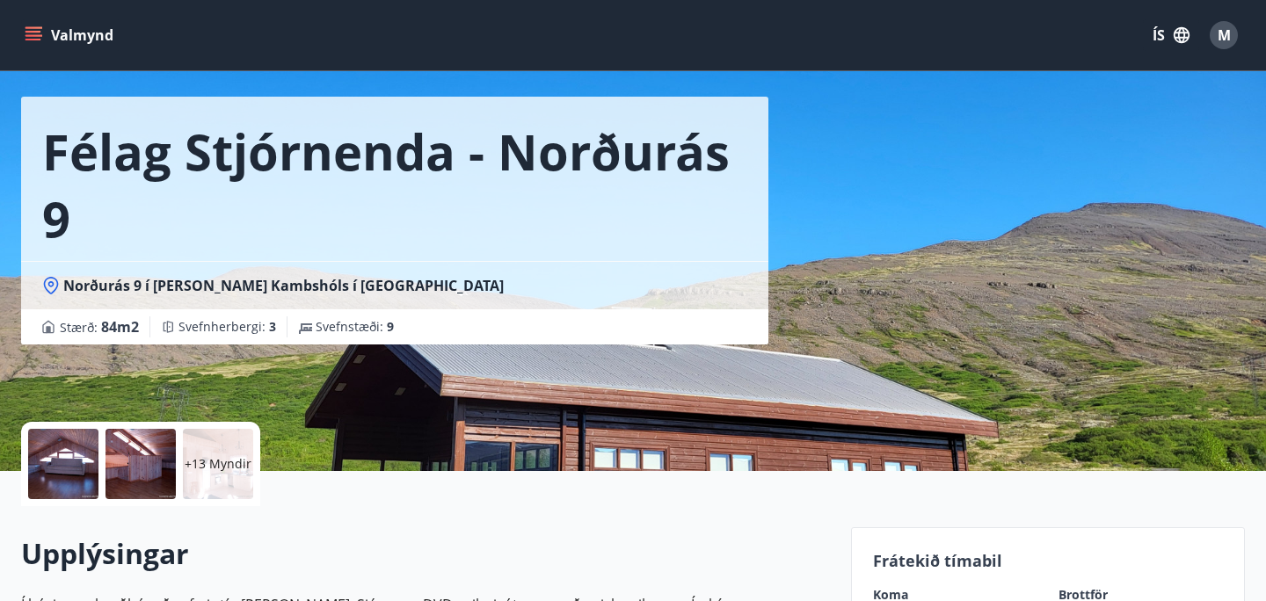
click at [88, 472] on div at bounding box center [63, 464] width 70 height 70
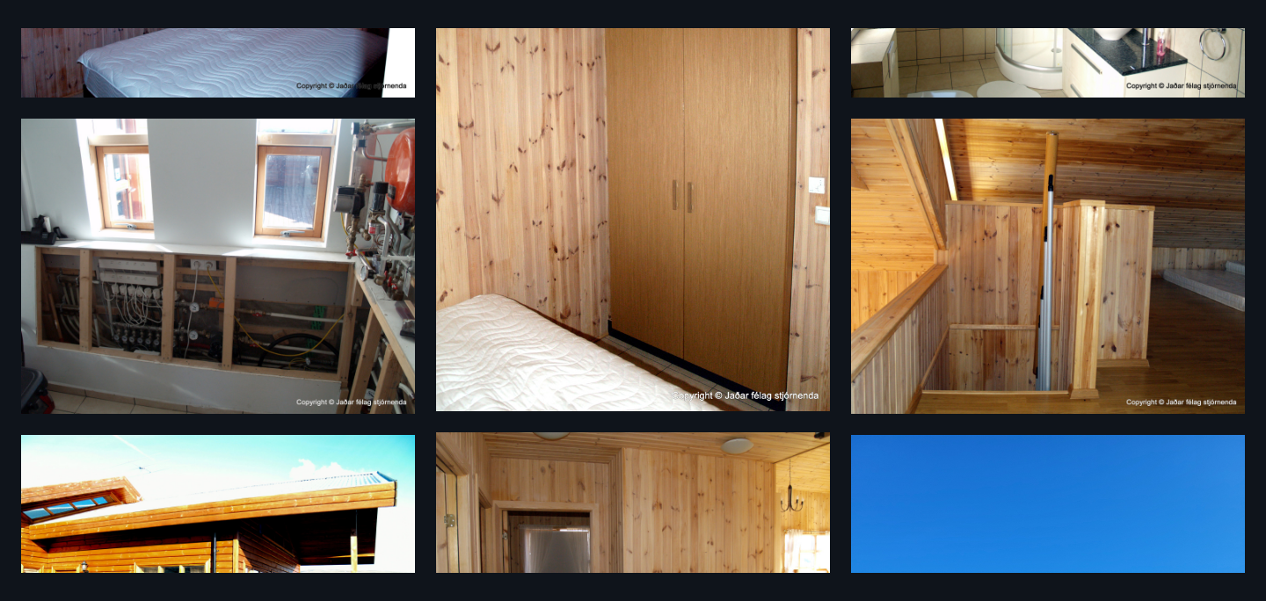
scroll to position [0, 0]
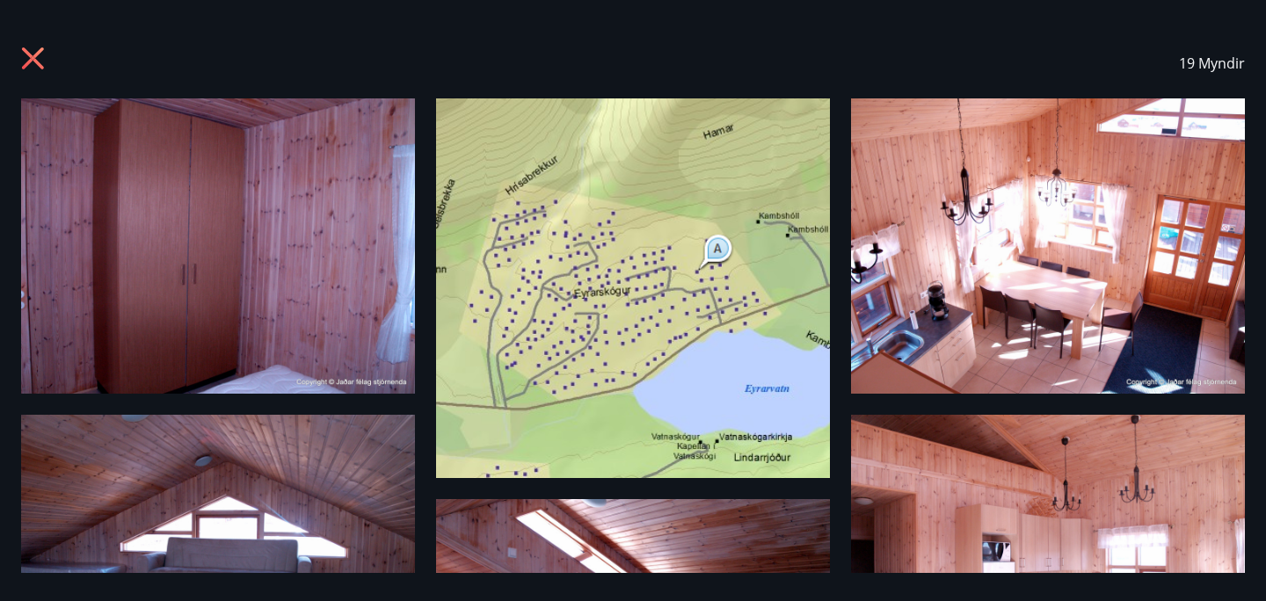
click at [36, 57] on icon at bounding box center [33, 58] width 22 height 22
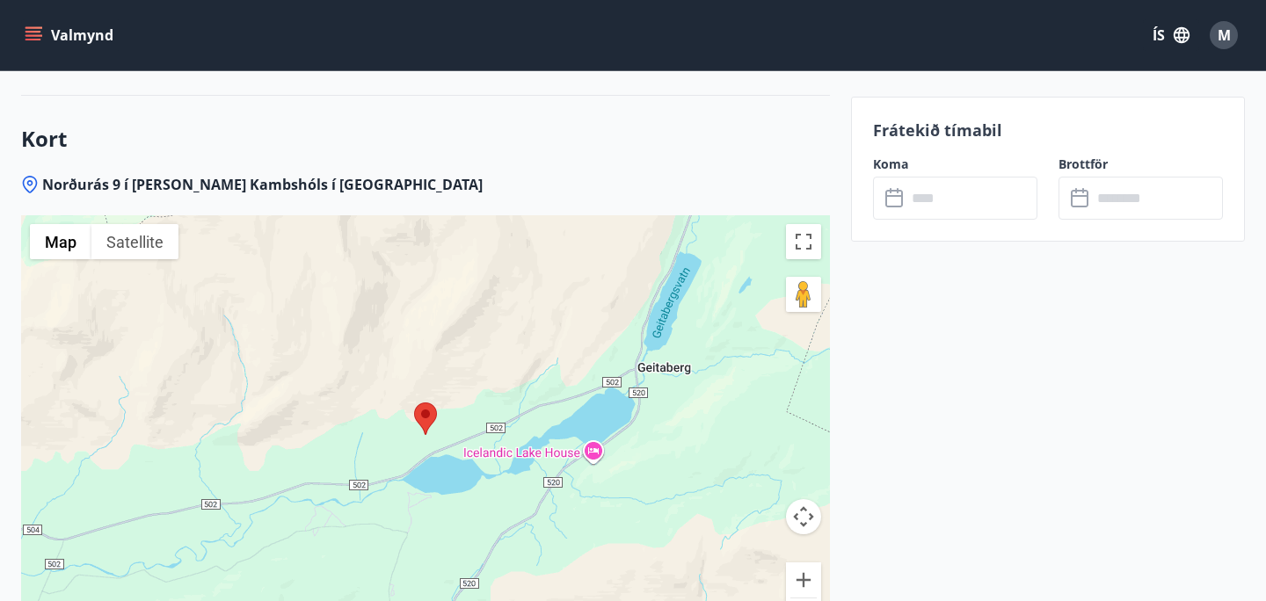
scroll to position [2620, 0]
click at [340, 346] on div at bounding box center [425, 436] width 809 height 440
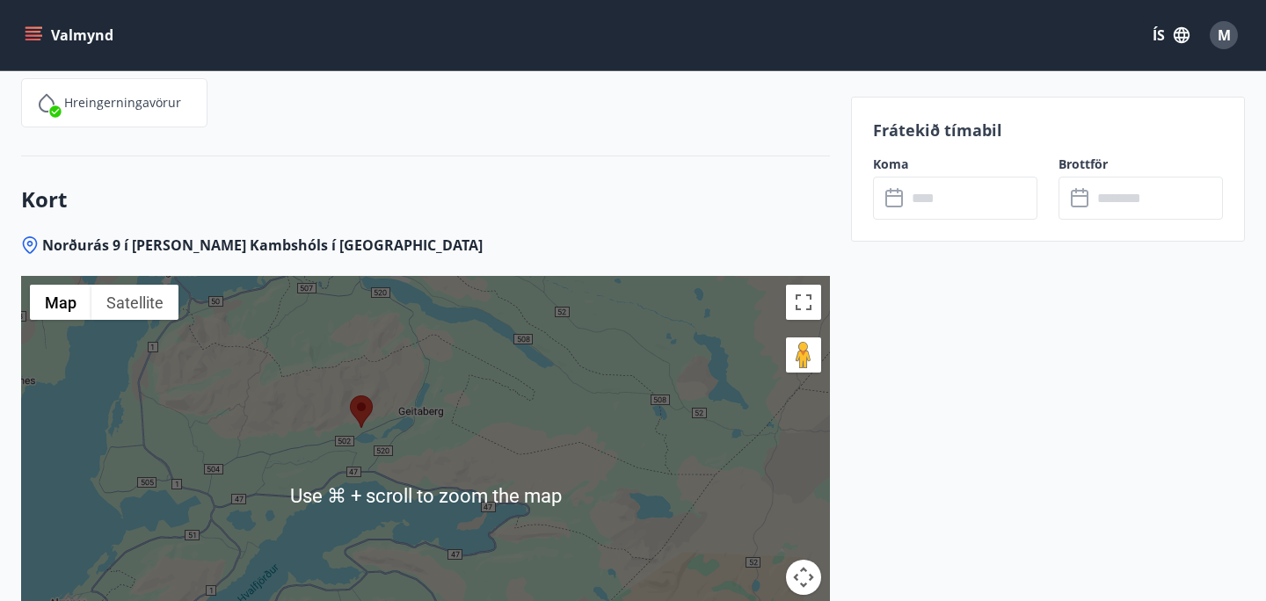
scroll to position [2579, 0]
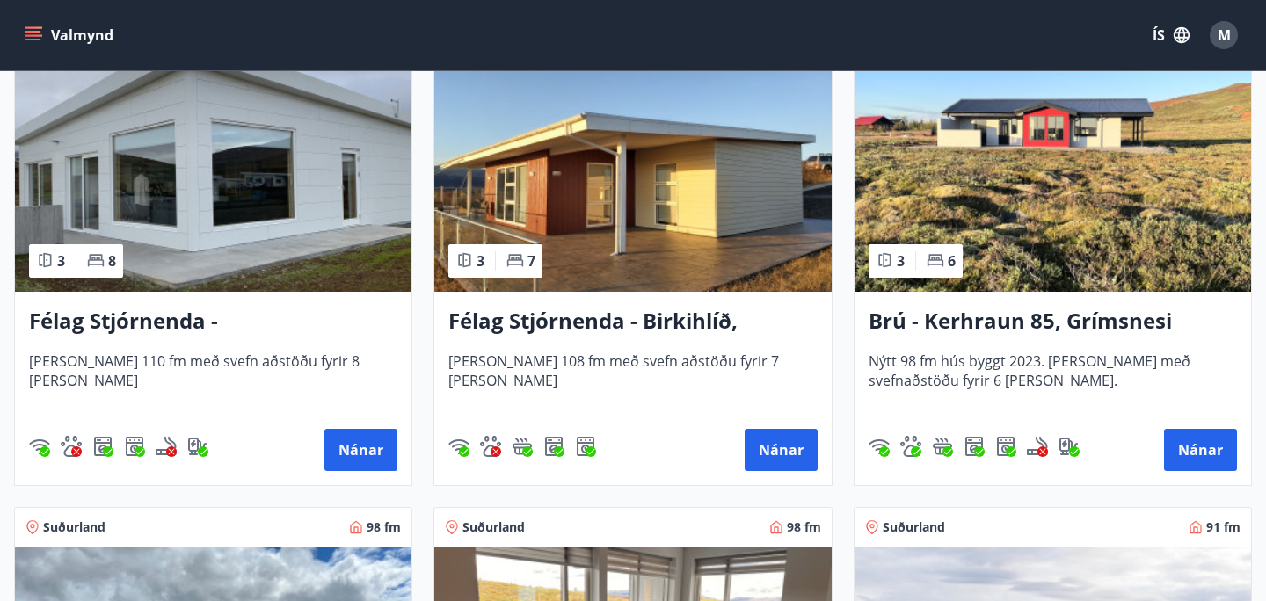
scroll to position [3704, 0]
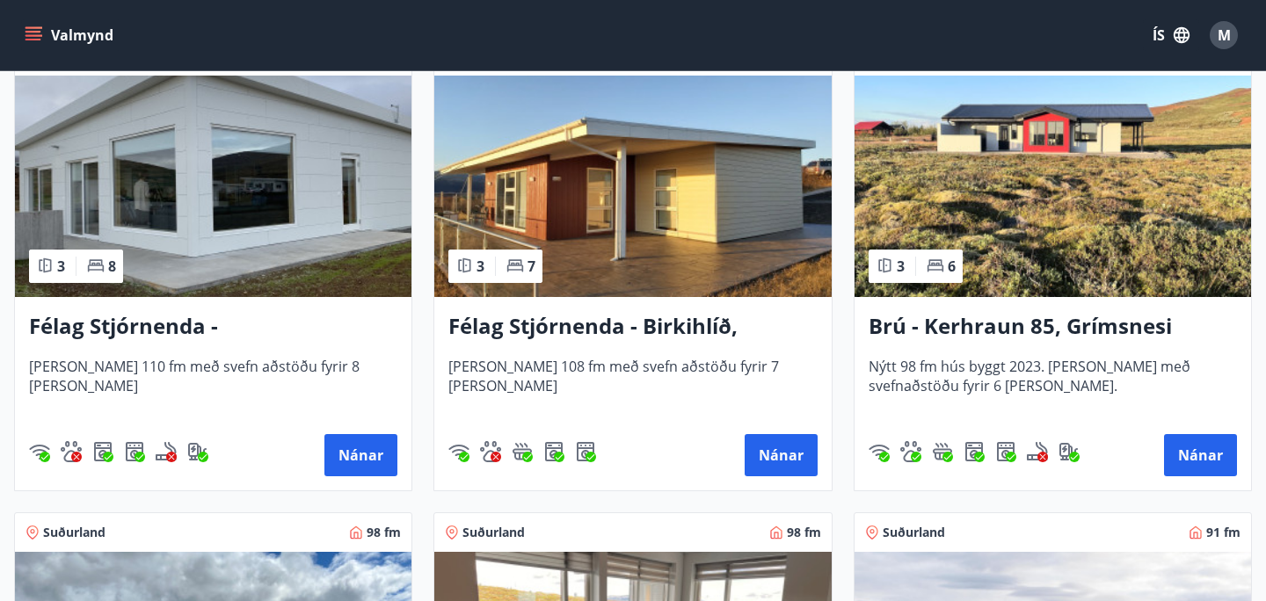
click at [701, 313] on h3 "Félag Stjórnenda - Birkihlíð, [GEOGRAPHIC_DATA]" at bounding box center [632, 327] width 368 height 32
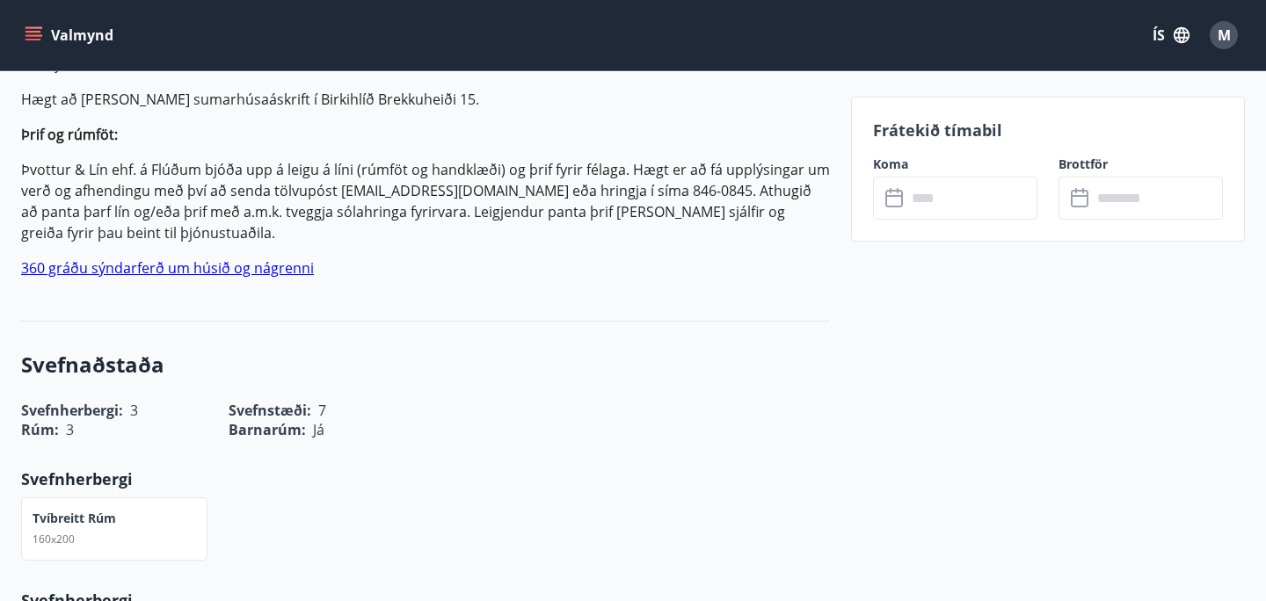
scroll to position [827, 0]
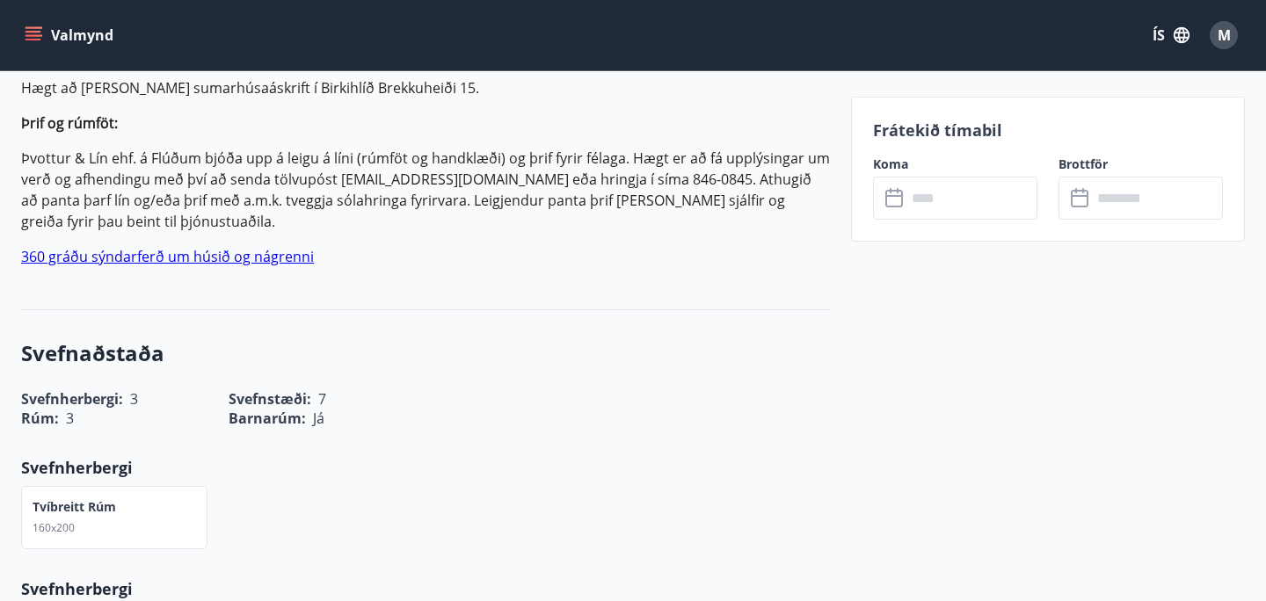
click at [263, 259] on link "360 gráðu sýndarferð um húsið og nágrenni" at bounding box center [167, 256] width 293 height 19
